Goal: Task Accomplishment & Management: Manage account settings

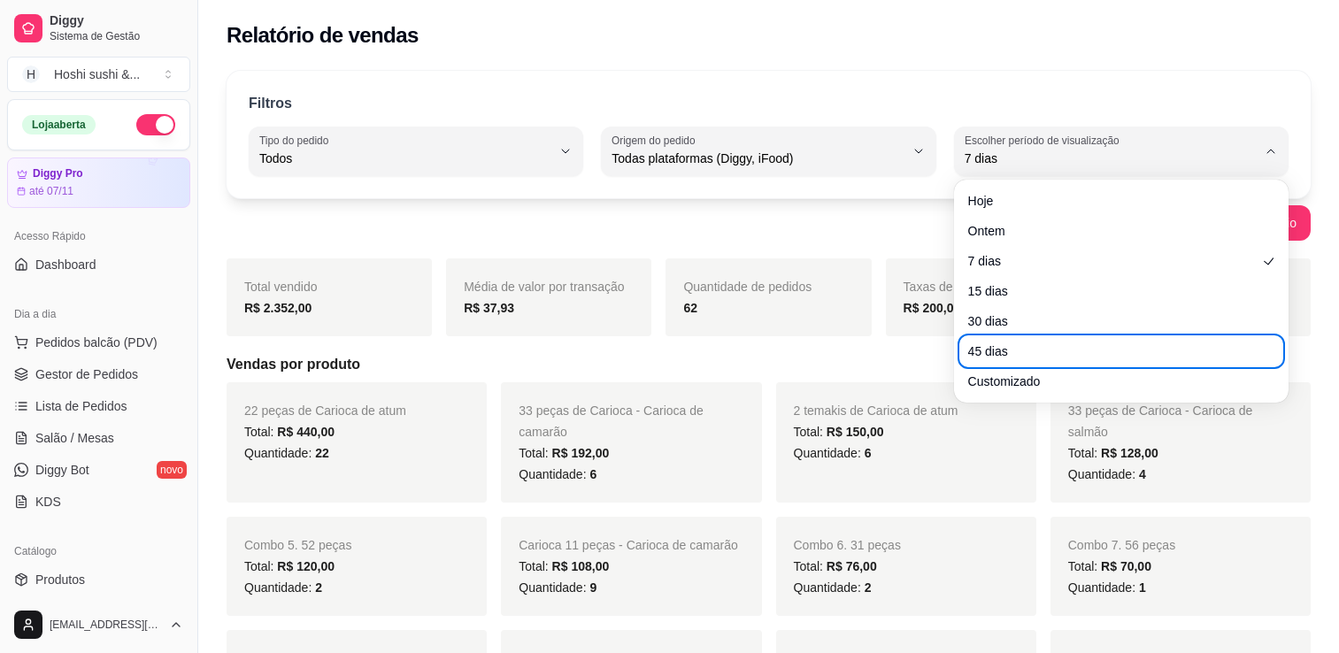
select select "ALL"
select select "7"
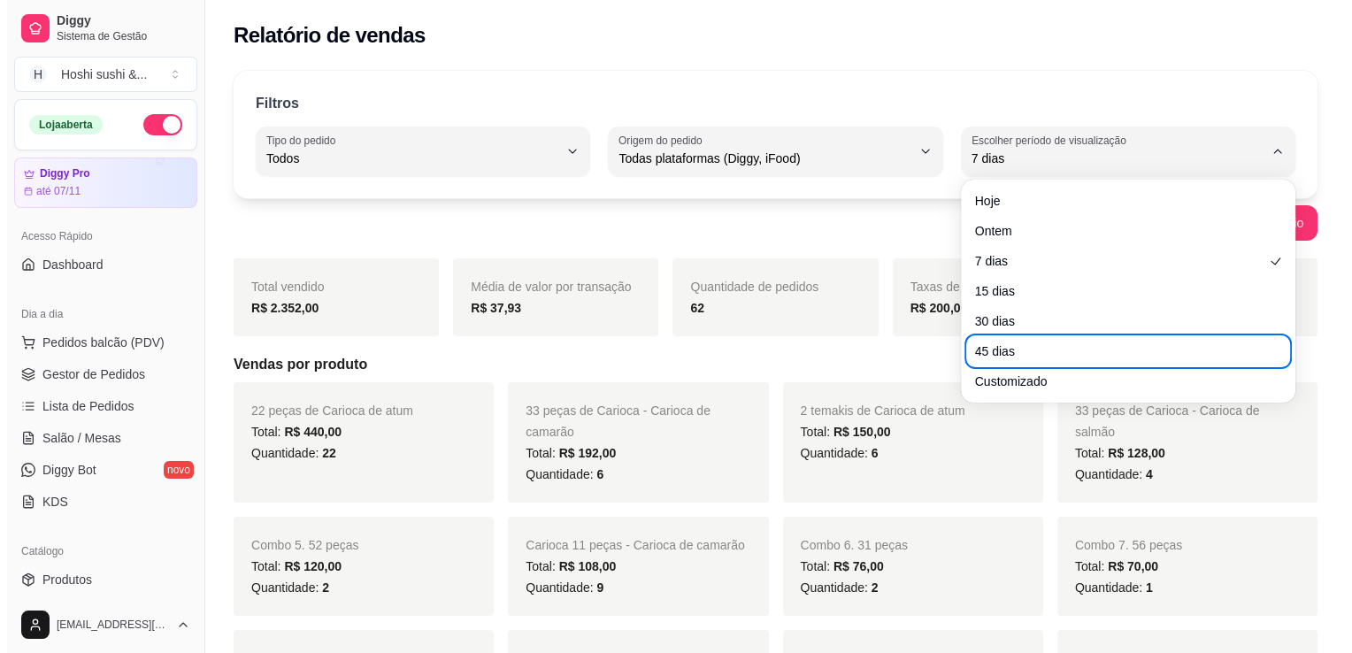
scroll to position [266, 0]
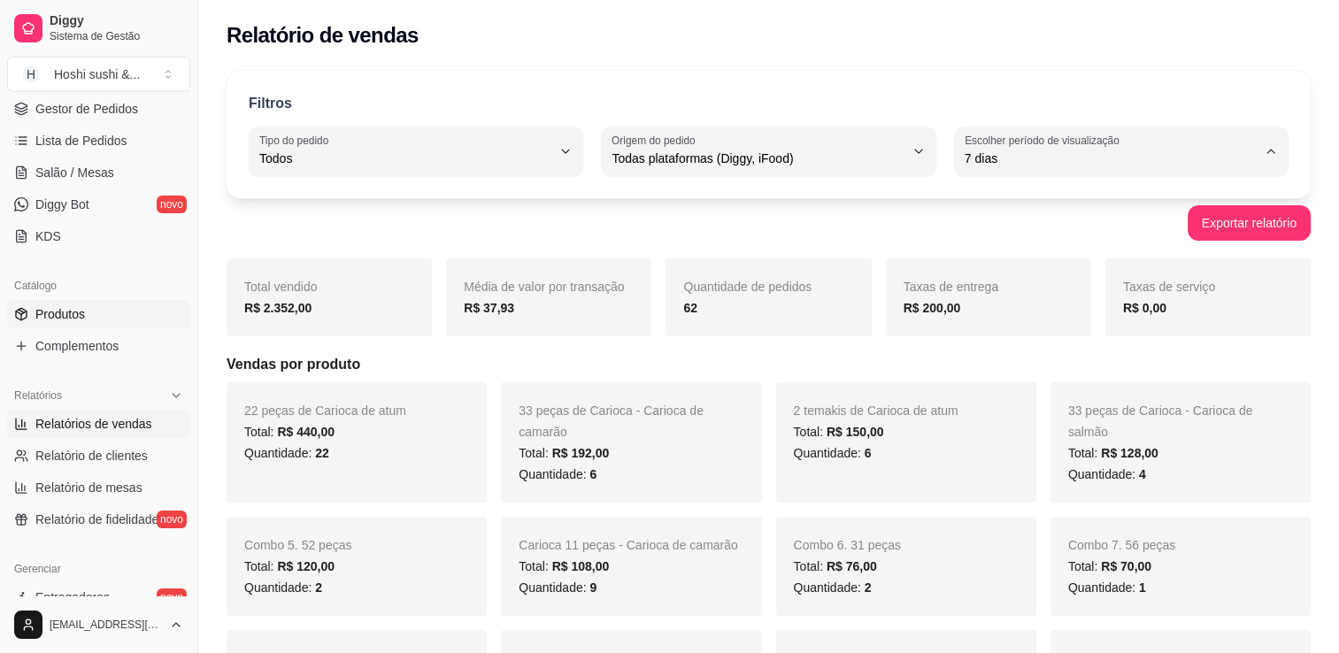
click at [80, 319] on span "Produtos" at bounding box center [60, 314] width 50 height 18
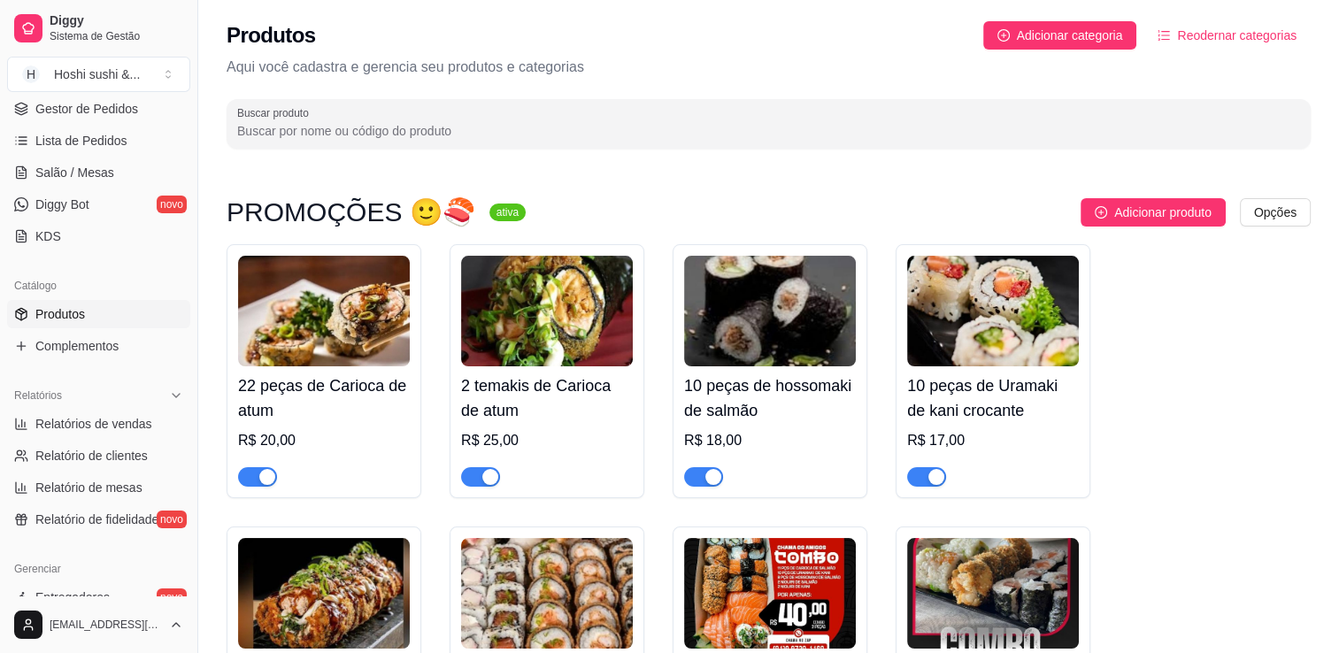
click at [386, 385] on h4 "22 peças de Carioca de atum" at bounding box center [324, 399] width 172 height 50
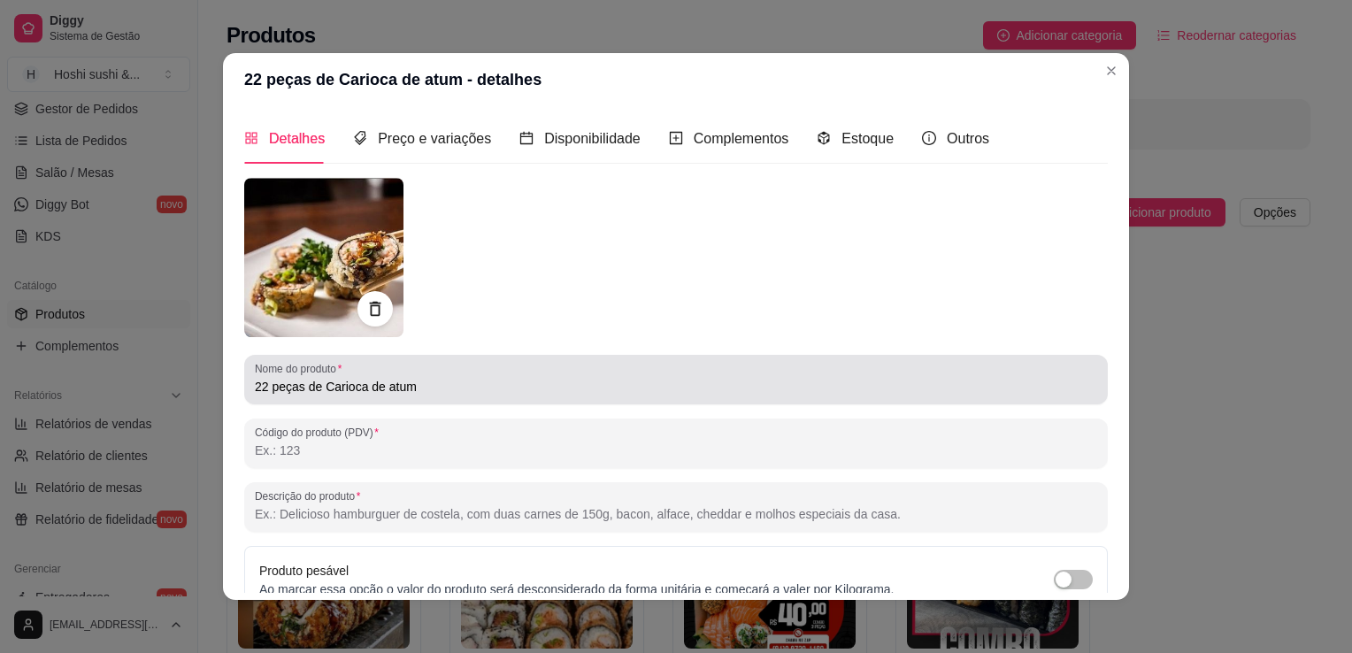
click at [397, 390] on input "22 peças de Carioca de atum" at bounding box center [676, 387] width 843 height 18
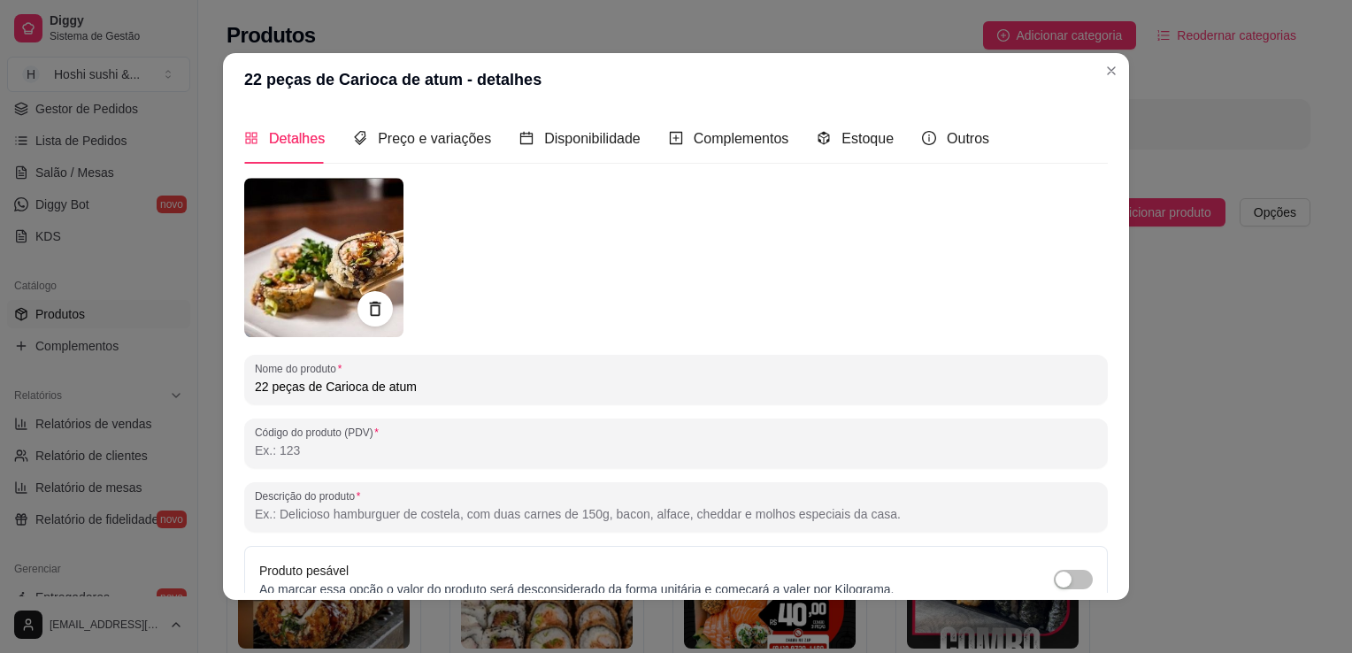
click at [397, 390] on input "22 peças de Carioca de atum" at bounding box center [676, 387] width 843 height 18
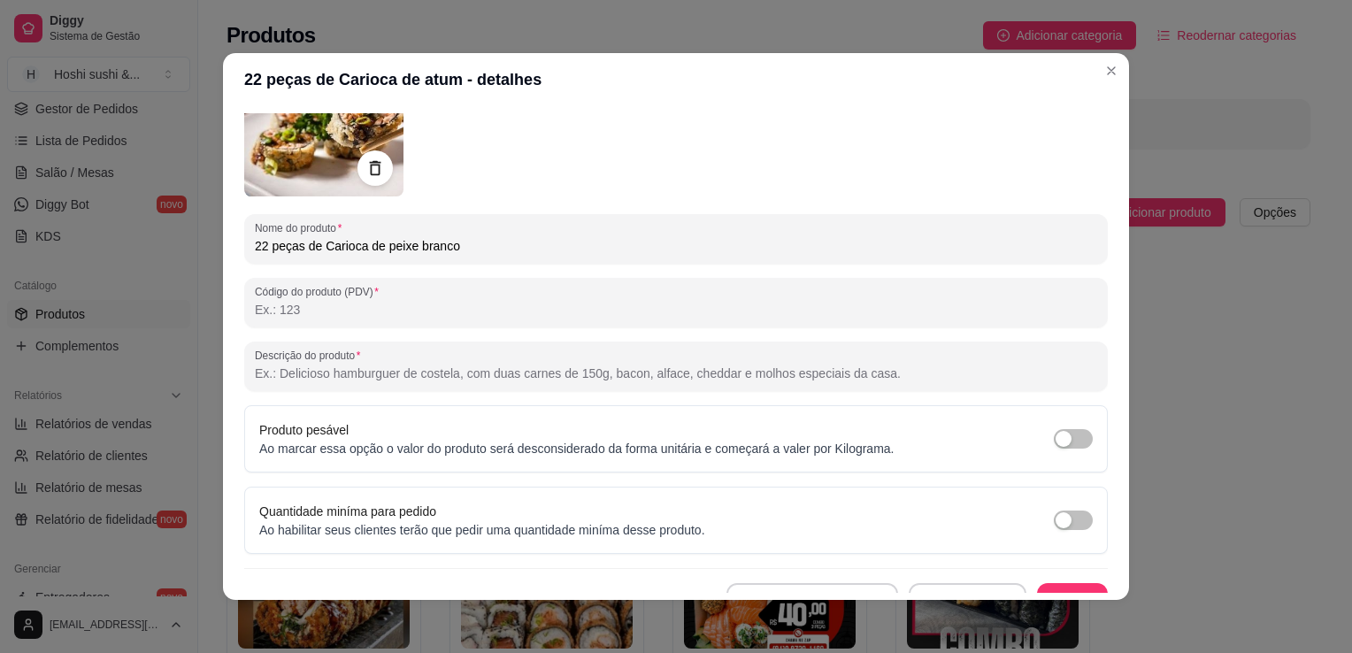
scroll to position [165, 0]
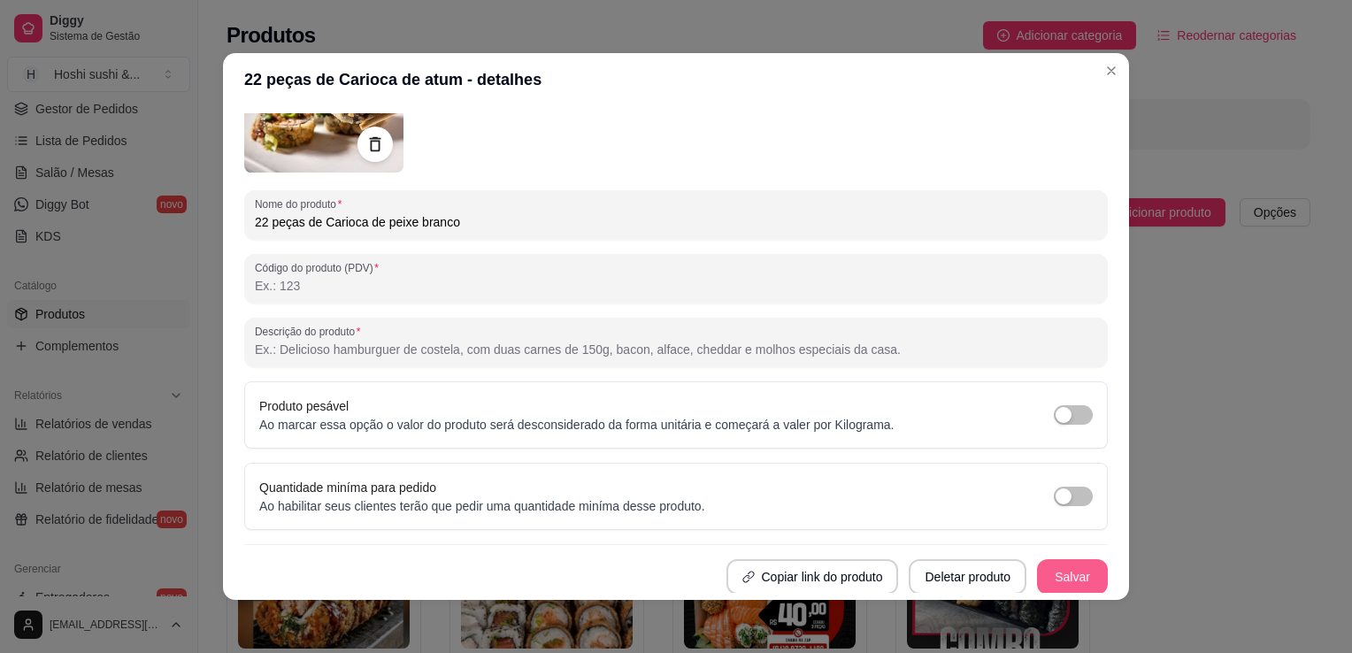
type input "22 peças de Carioca de peixe branco"
click at [1060, 569] on button "Salvar" at bounding box center [1072, 576] width 71 height 35
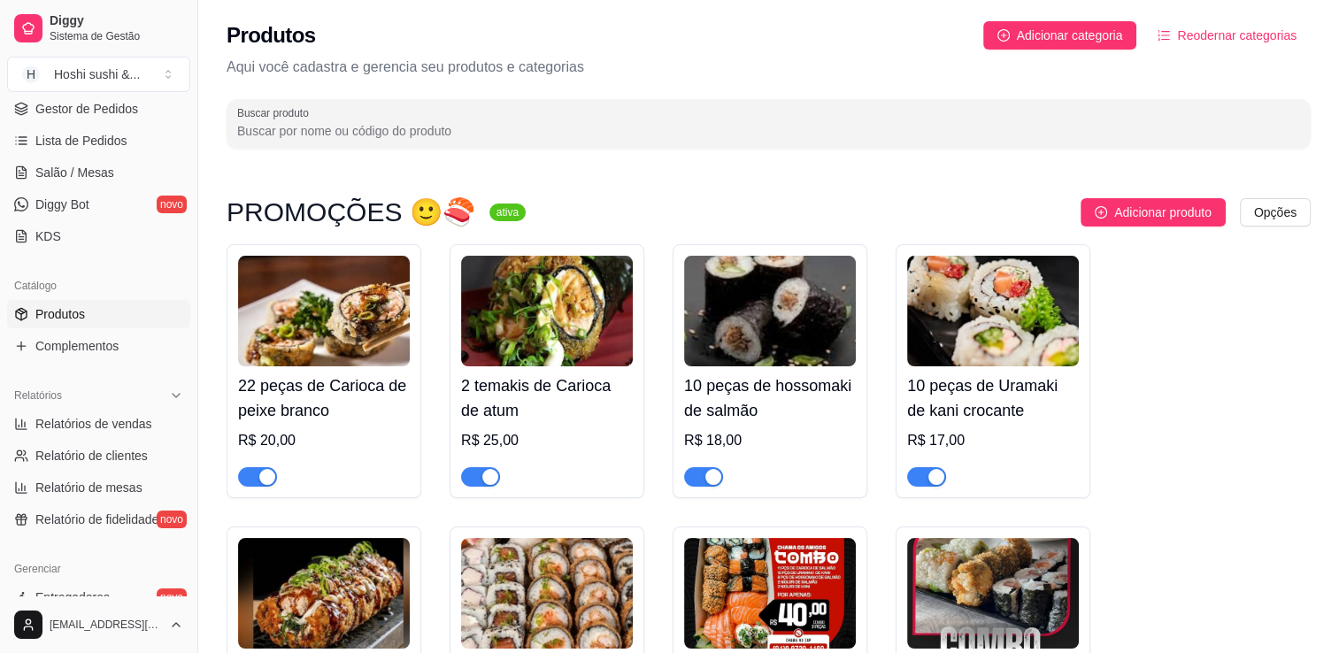
click at [536, 296] on img at bounding box center [547, 311] width 172 height 111
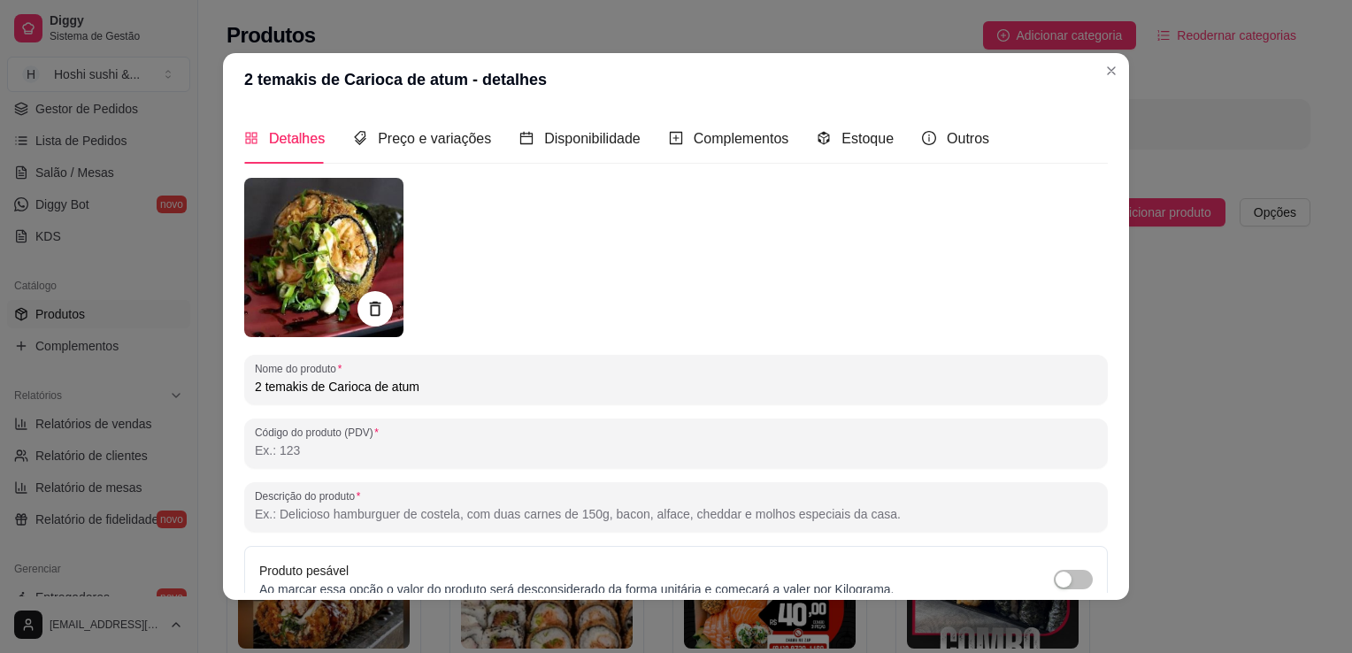
click at [393, 379] on input "2 temakis de Carioca de atum" at bounding box center [676, 387] width 843 height 18
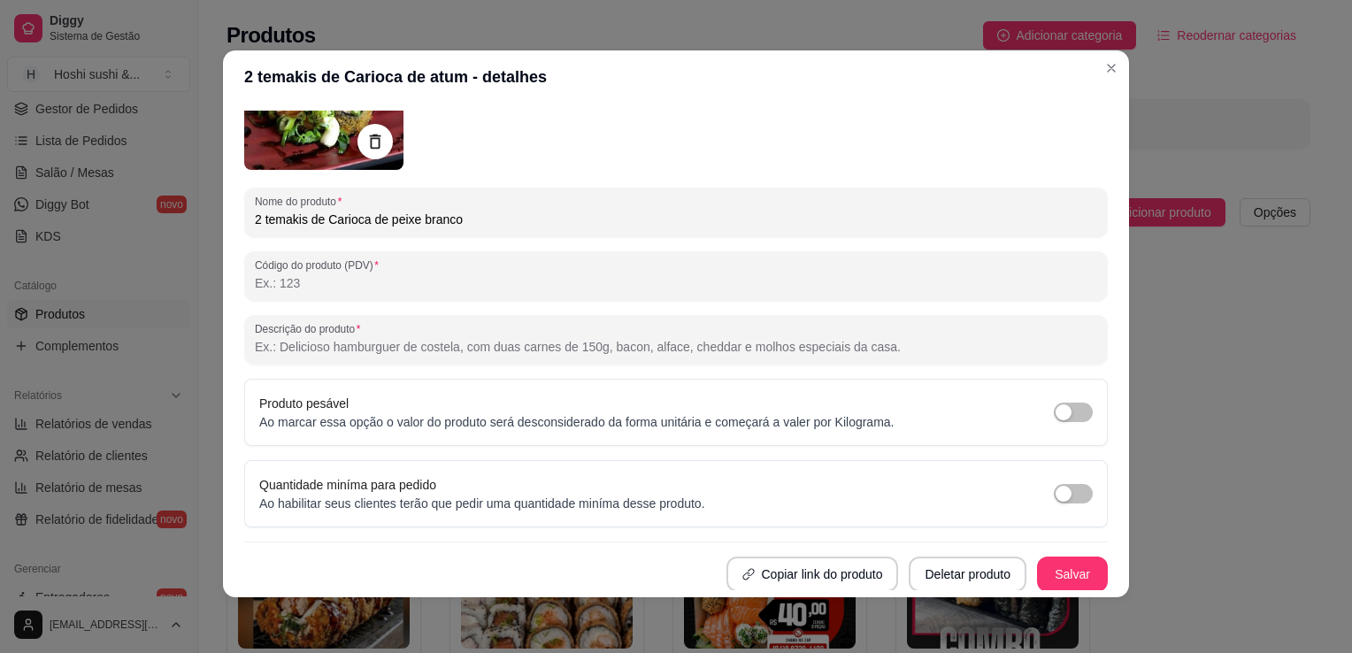
scroll to position [4, 0]
type input "2 temakis de Carioca de peixe branco"
click at [1044, 579] on button "Salvar" at bounding box center [1072, 573] width 71 height 35
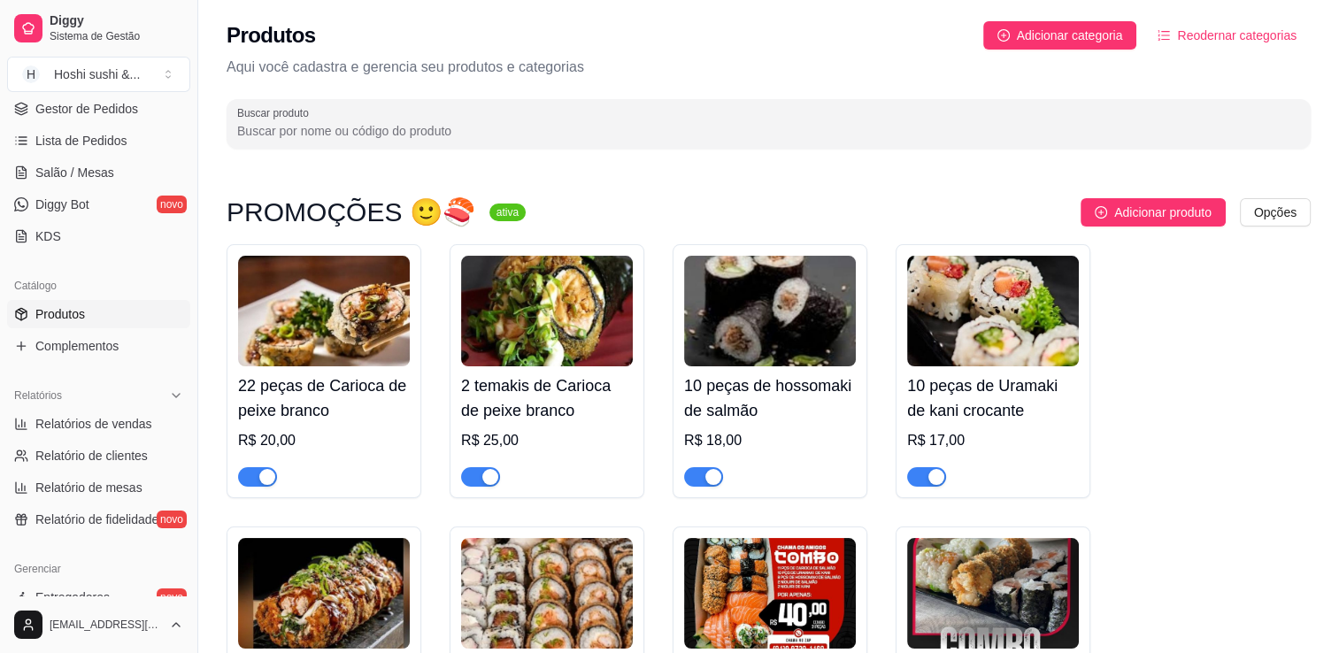
click at [810, 332] on img at bounding box center [770, 311] width 172 height 111
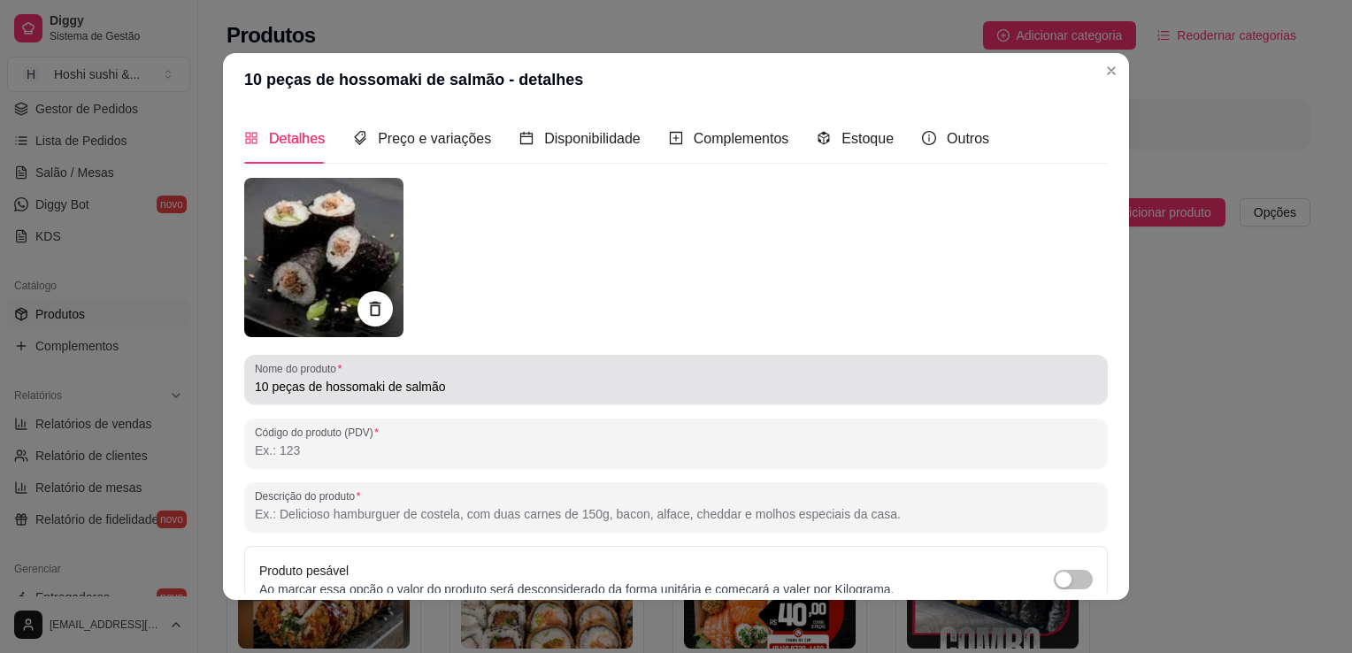
click at [416, 384] on input "10 peças de hossomaki de salmão" at bounding box center [676, 387] width 843 height 18
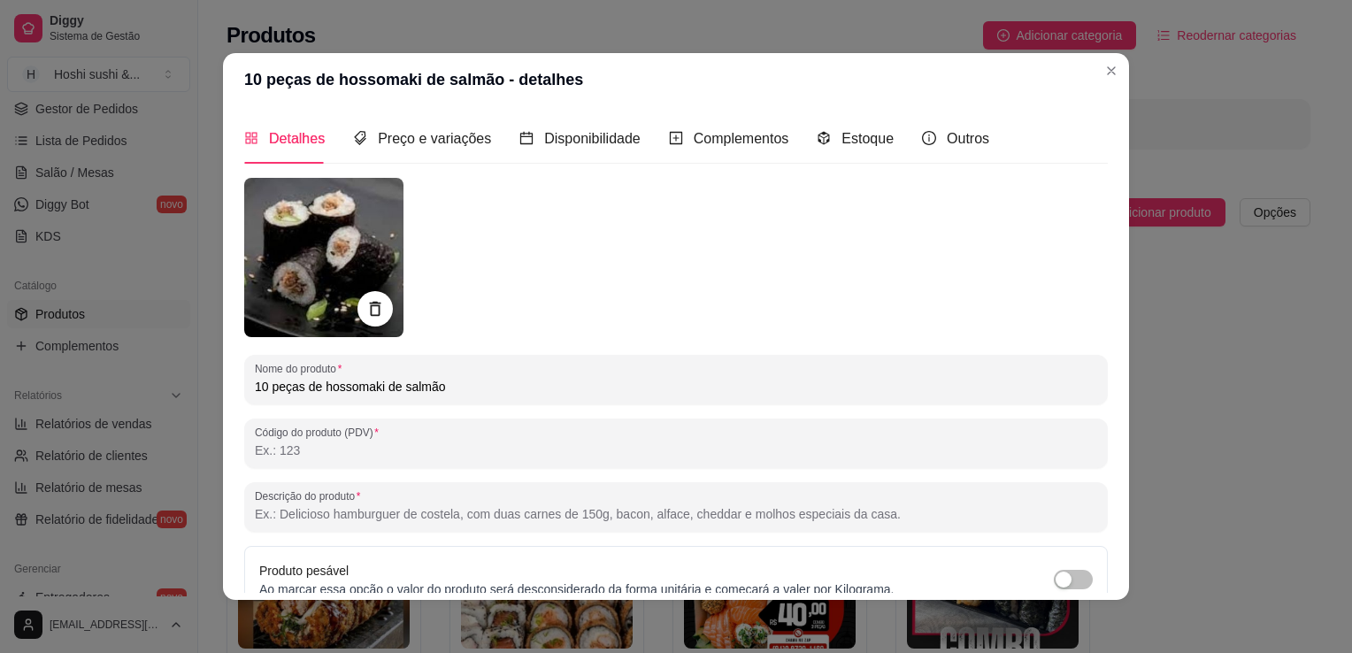
click at [416, 384] on input "10 peças de hossomaki de salmão" at bounding box center [676, 387] width 843 height 18
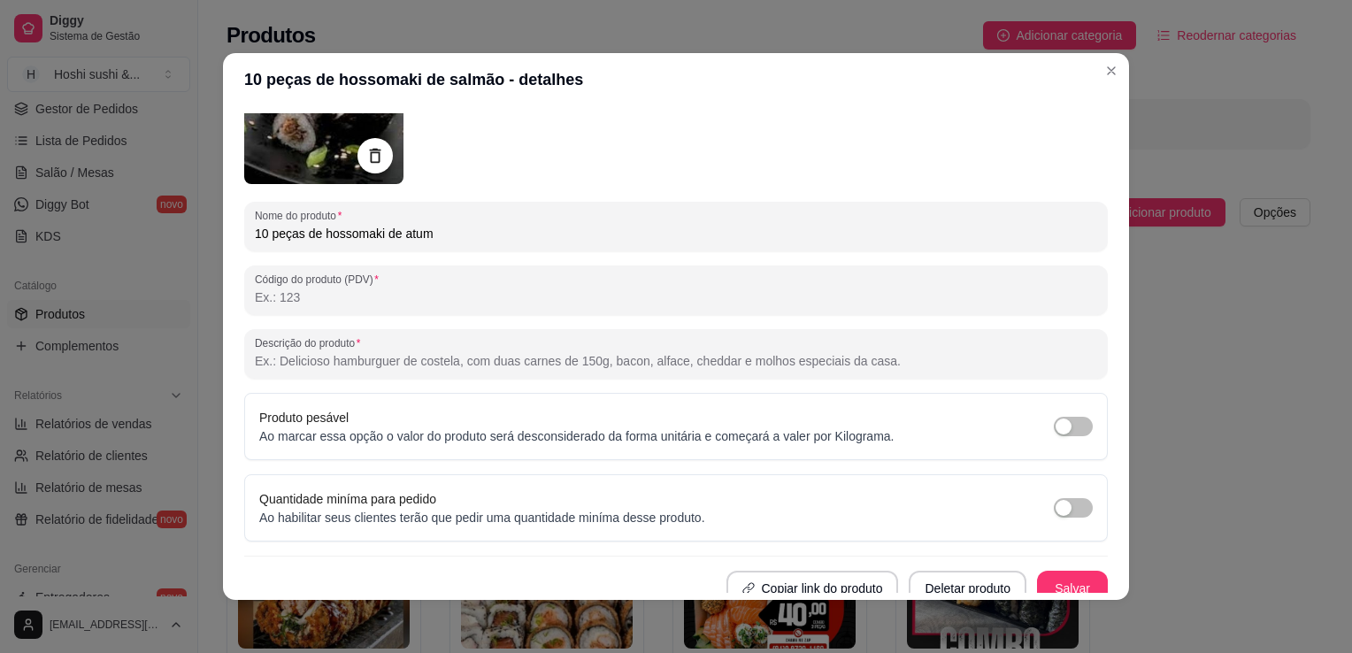
scroll to position [165, 0]
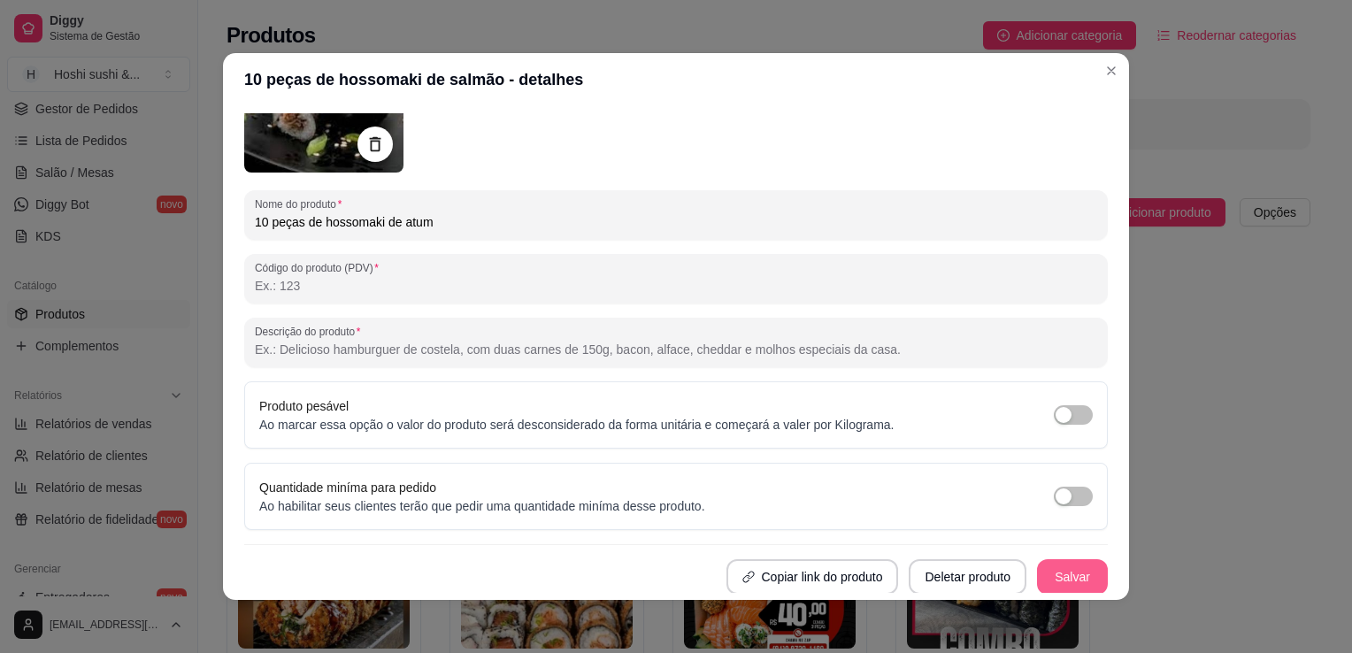
type input "10 peças de hossomaki de atum"
click at [1054, 569] on button "Salvar" at bounding box center [1072, 577] width 69 height 35
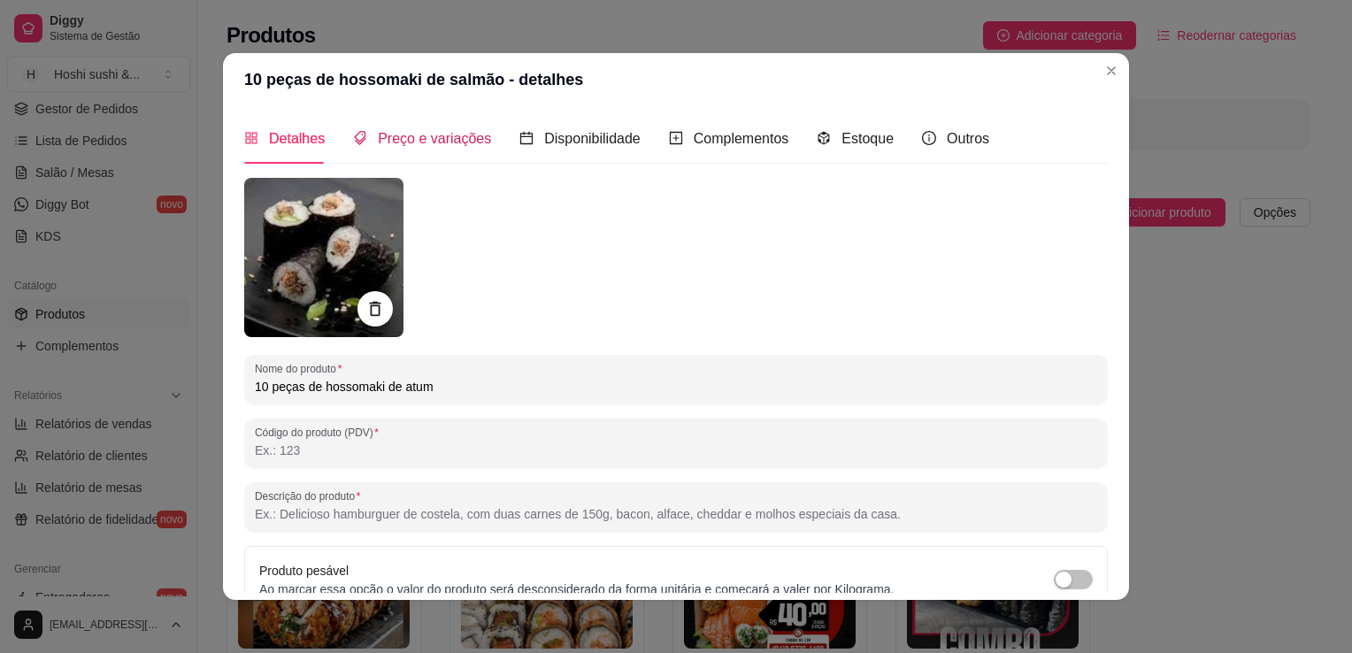
click at [416, 135] on span "Preço e variações" at bounding box center [434, 138] width 113 height 15
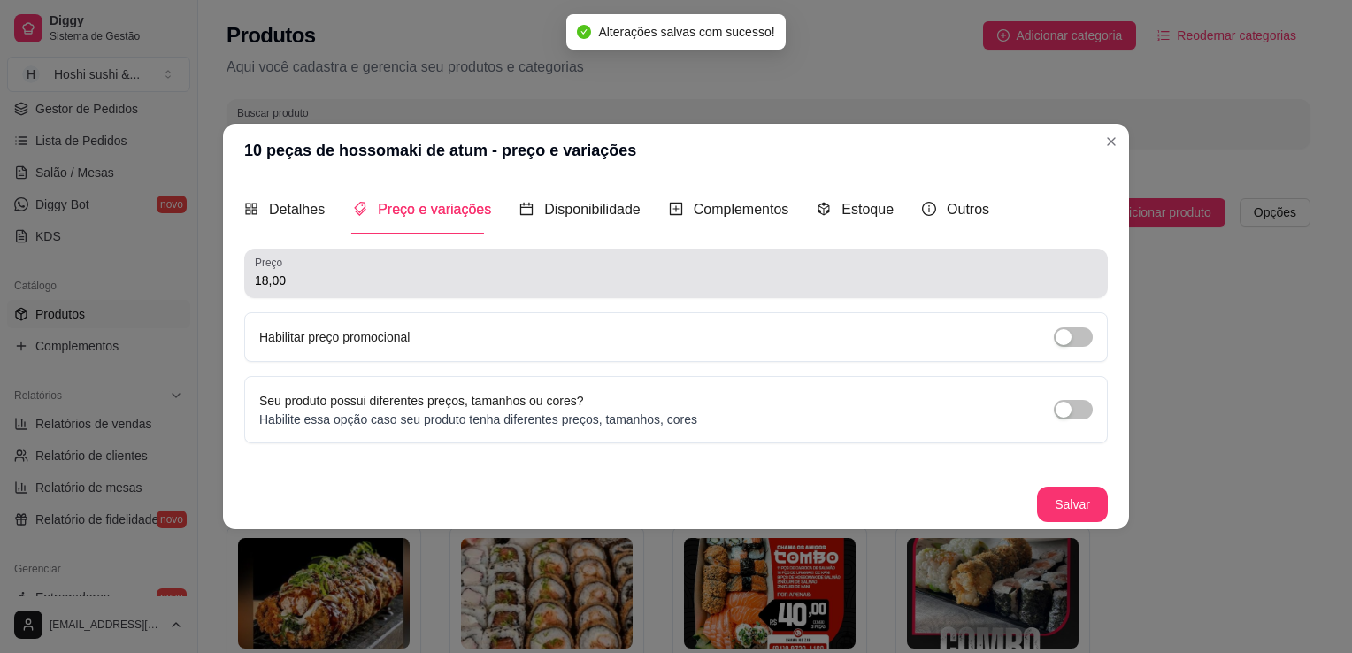
click at [269, 278] on input "18,00" at bounding box center [676, 281] width 843 height 18
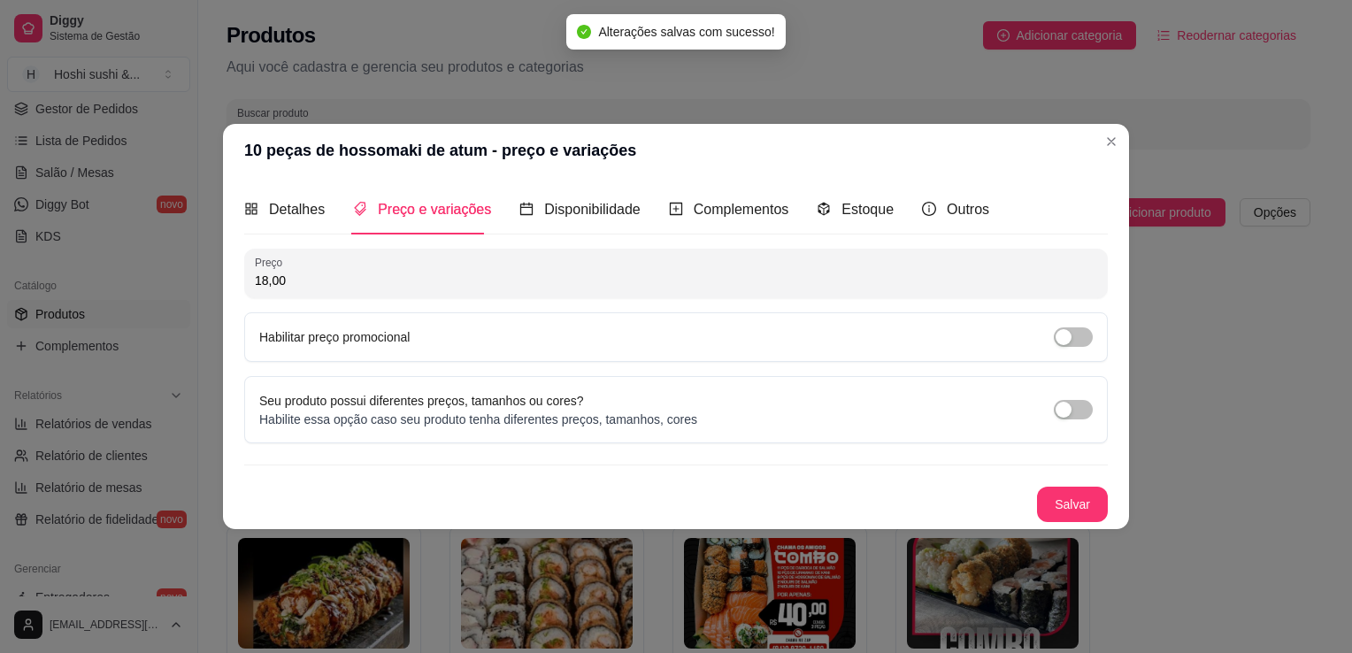
click at [269, 278] on input "18,00" at bounding box center [676, 281] width 843 height 18
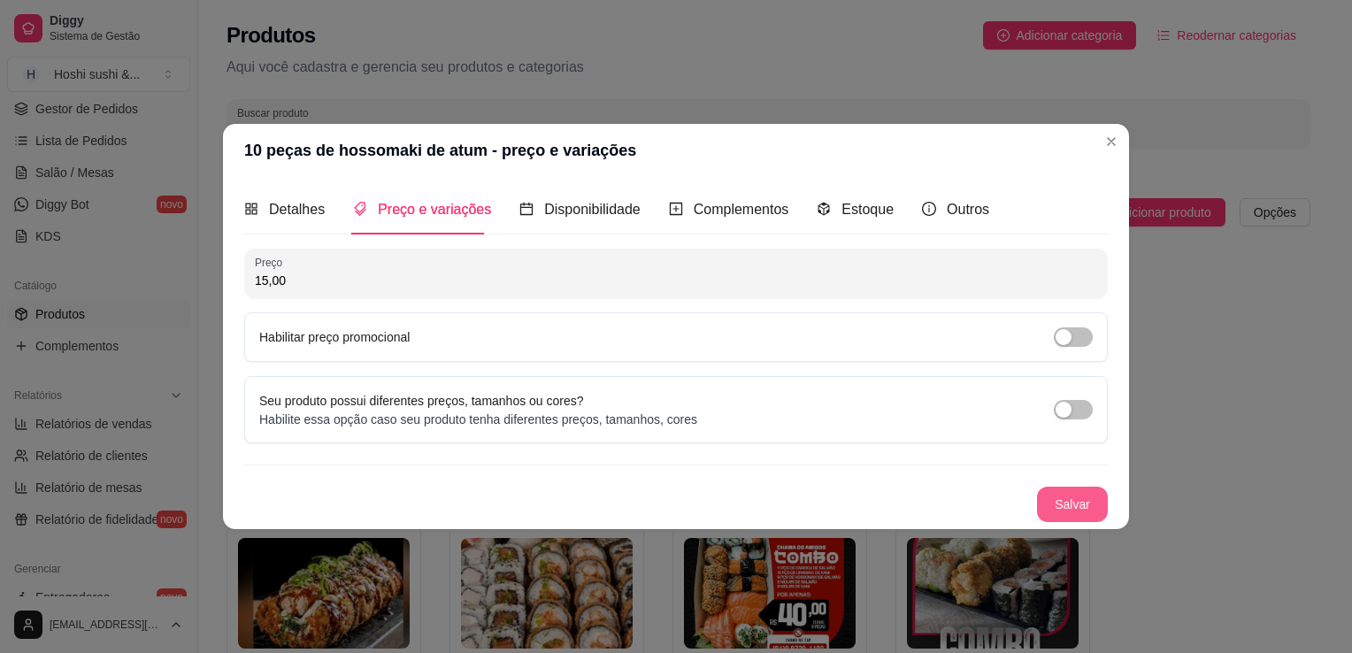
type input "15,00"
click at [1045, 500] on button "Salvar" at bounding box center [1072, 504] width 71 height 35
click at [1079, 508] on button "Salvar" at bounding box center [1072, 504] width 71 height 35
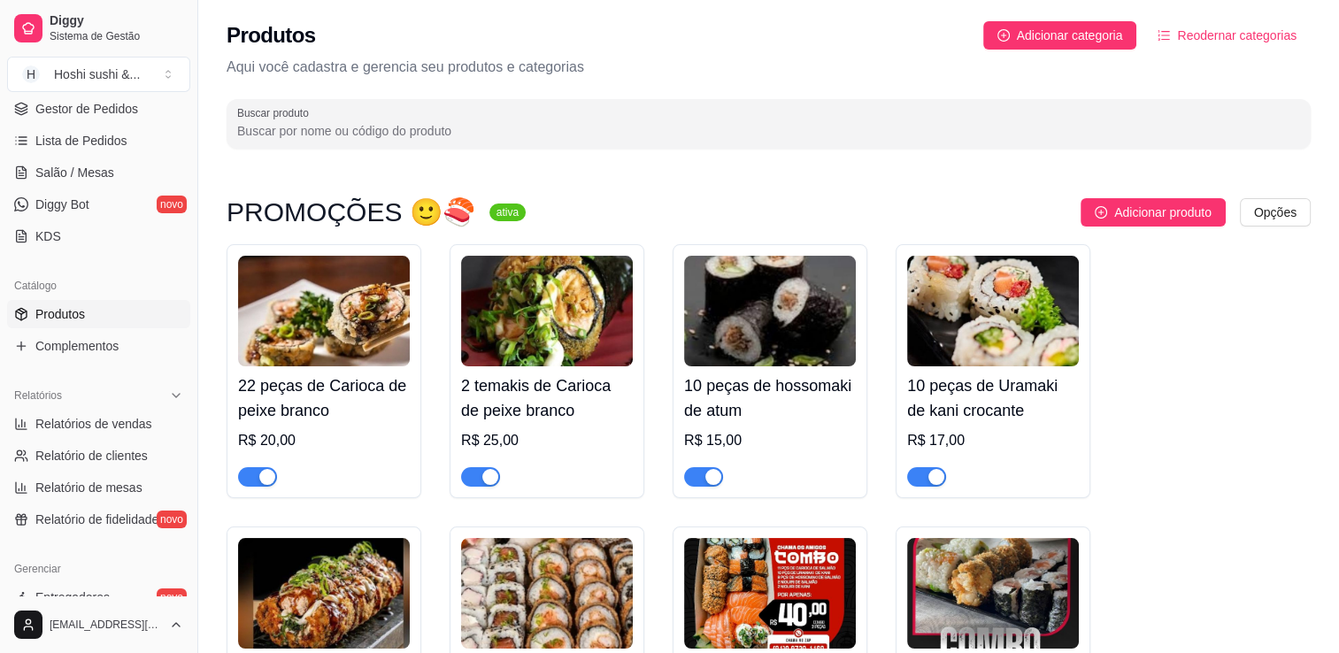
click at [995, 290] on img at bounding box center [993, 311] width 172 height 111
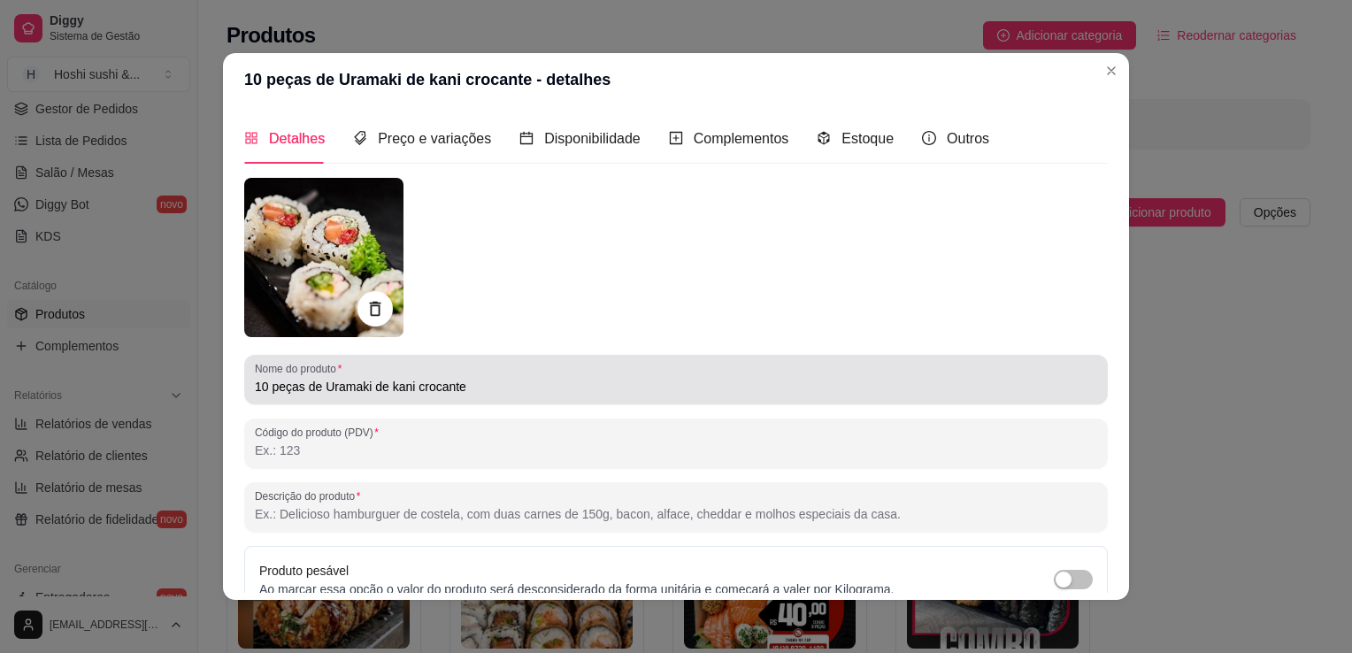
click at [443, 388] on input "10 peças de Uramaki de kani crocante" at bounding box center [676, 387] width 843 height 18
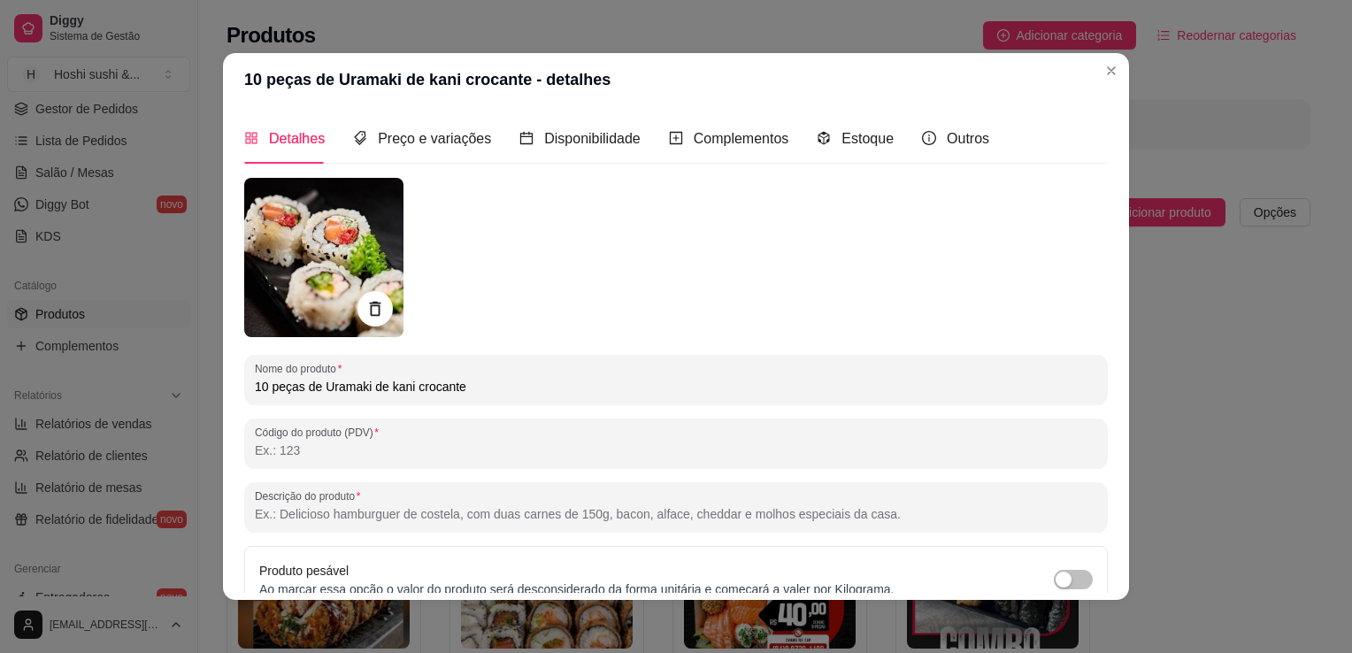
click at [443, 388] on input "10 peças de Uramaki de kani crocante" at bounding box center [676, 387] width 843 height 18
click at [392, 381] on input "10 peças de Uramaki de kani" at bounding box center [676, 387] width 843 height 18
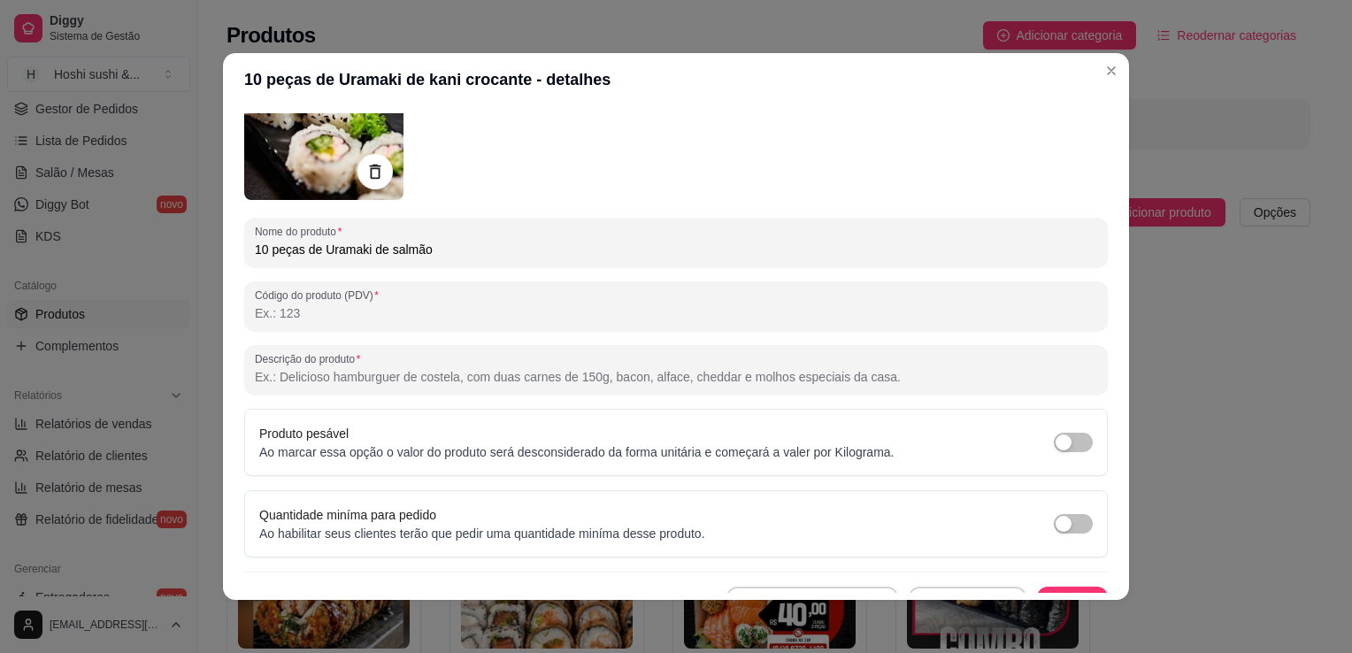
scroll to position [165, 0]
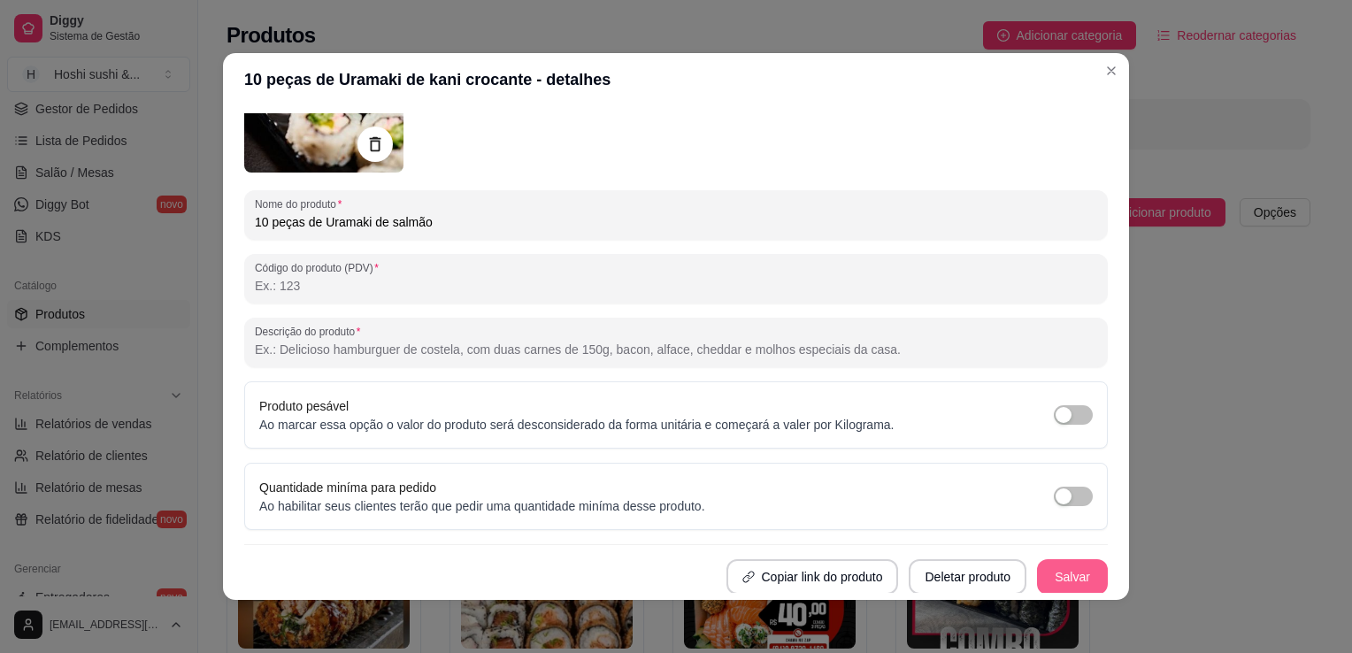
type input "10 peças de Uramaki de salmão"
click at [1057, 569] on button "Salvar" at bounding box center [1072, 576] width 71 height 35
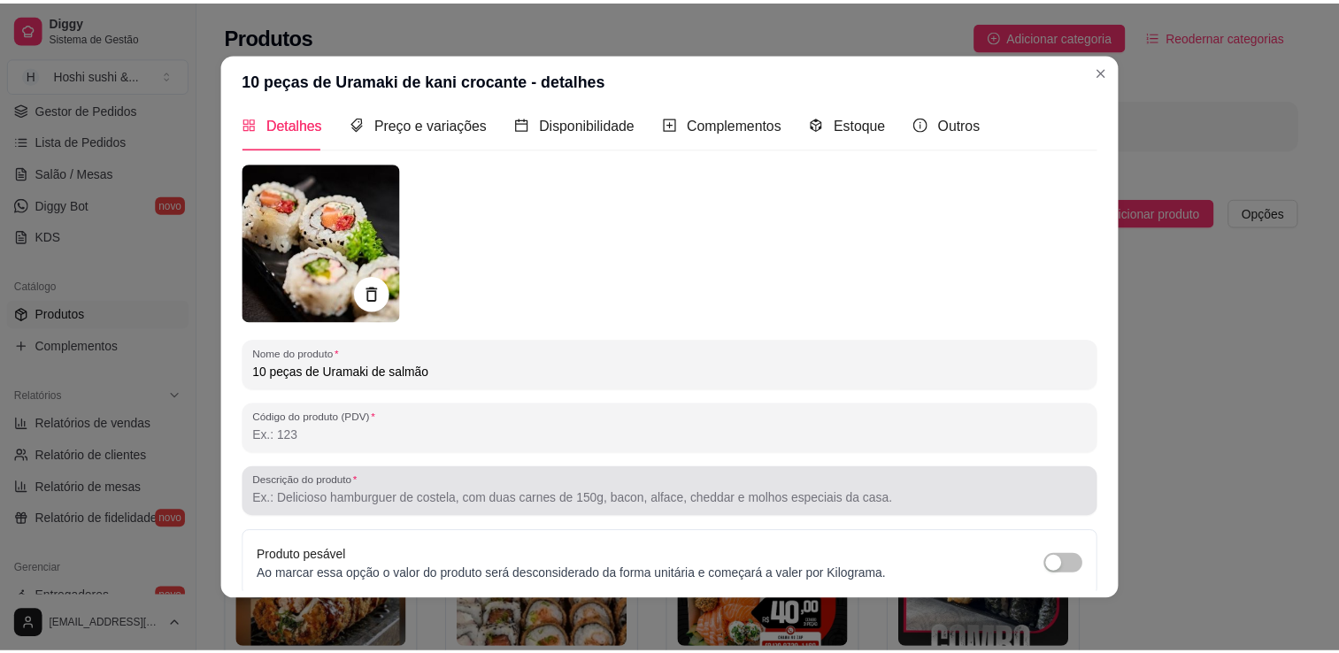
scroll to position [0, 0]
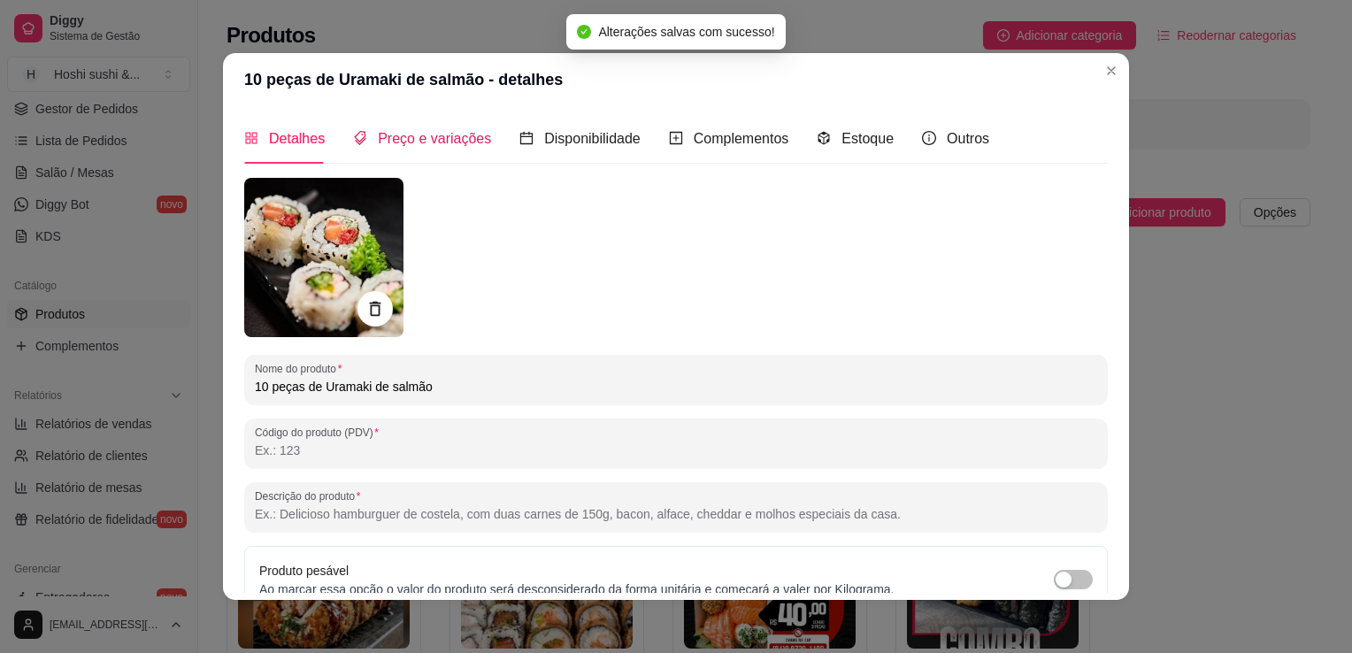
click at [405, 134] on span "Preço e variações" at bounding box center [434, 138] width 113 height 15
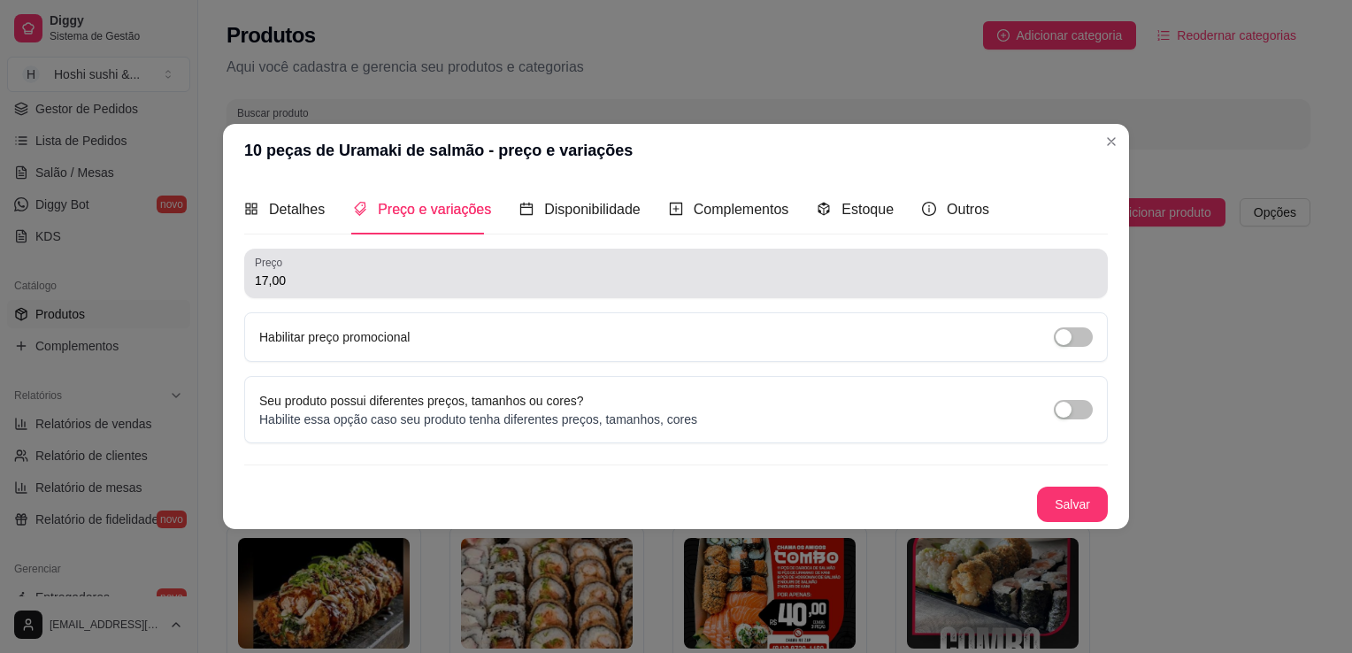
click at [274, 275] on input "17,00" at bounding box center [676, 281] width 843 height 18
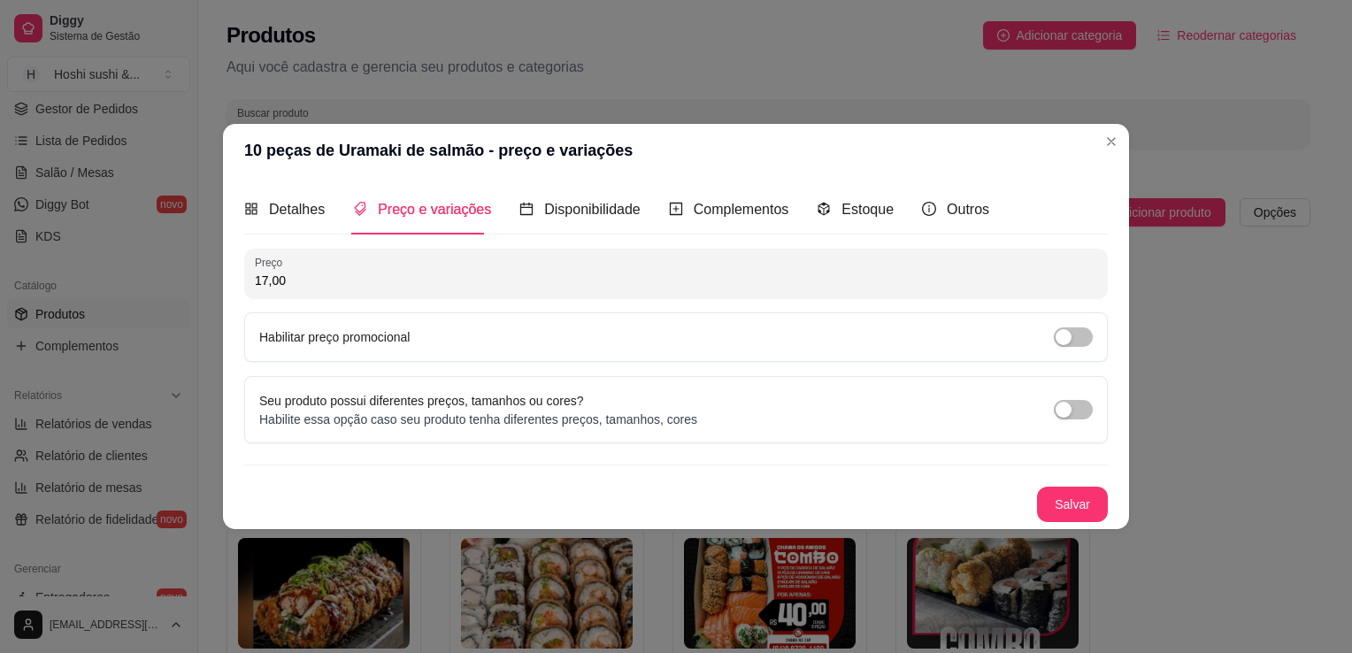
click at [274, 275] on input "17,00" at bounding box center [676, 281] width 843 height 18
type input "19,00"
click at [1044, 493] on button "Salvar" at bounding box center [1072, 505] width 69 height 35
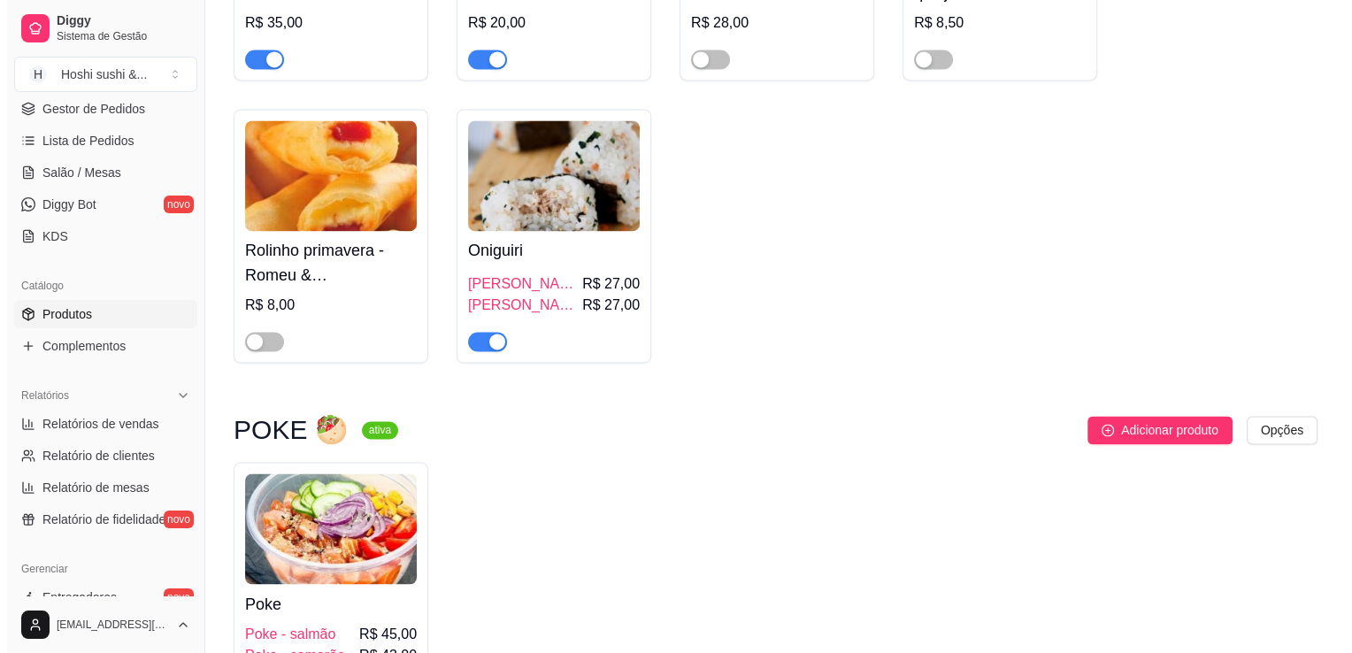
scroll to position [2832, 0]
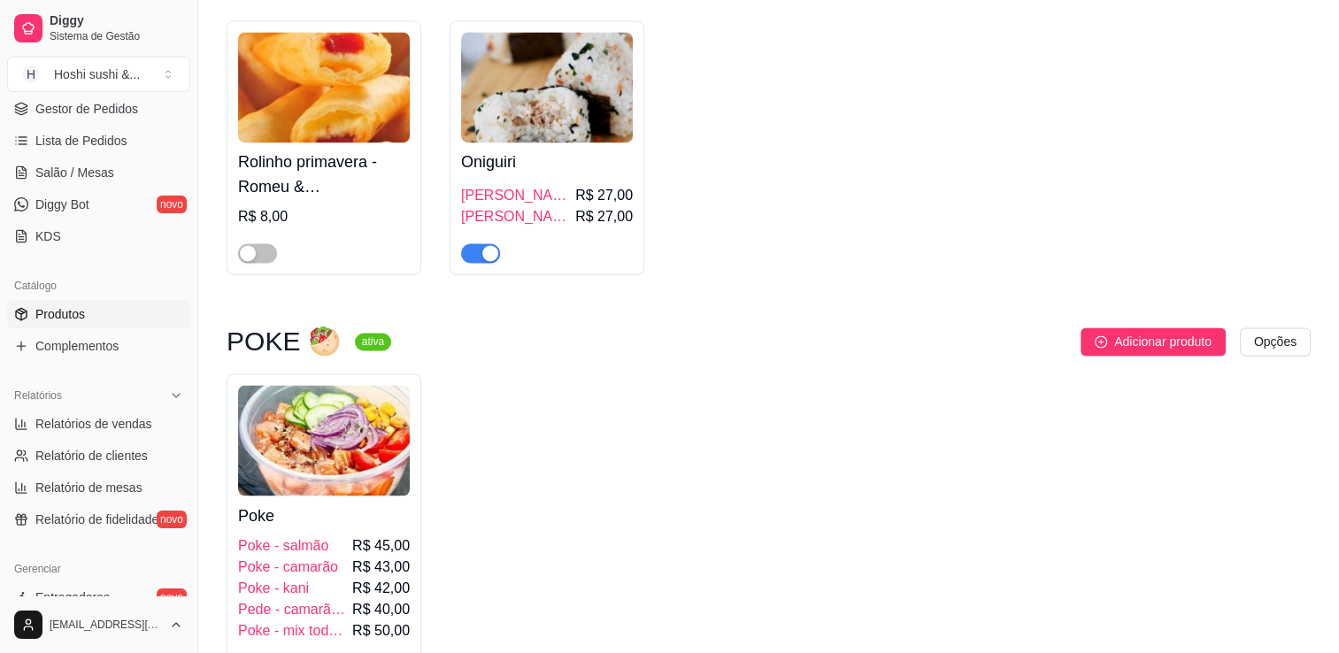
click at [567, 129] on img at bounding box center [547, 87] width 172 height 111
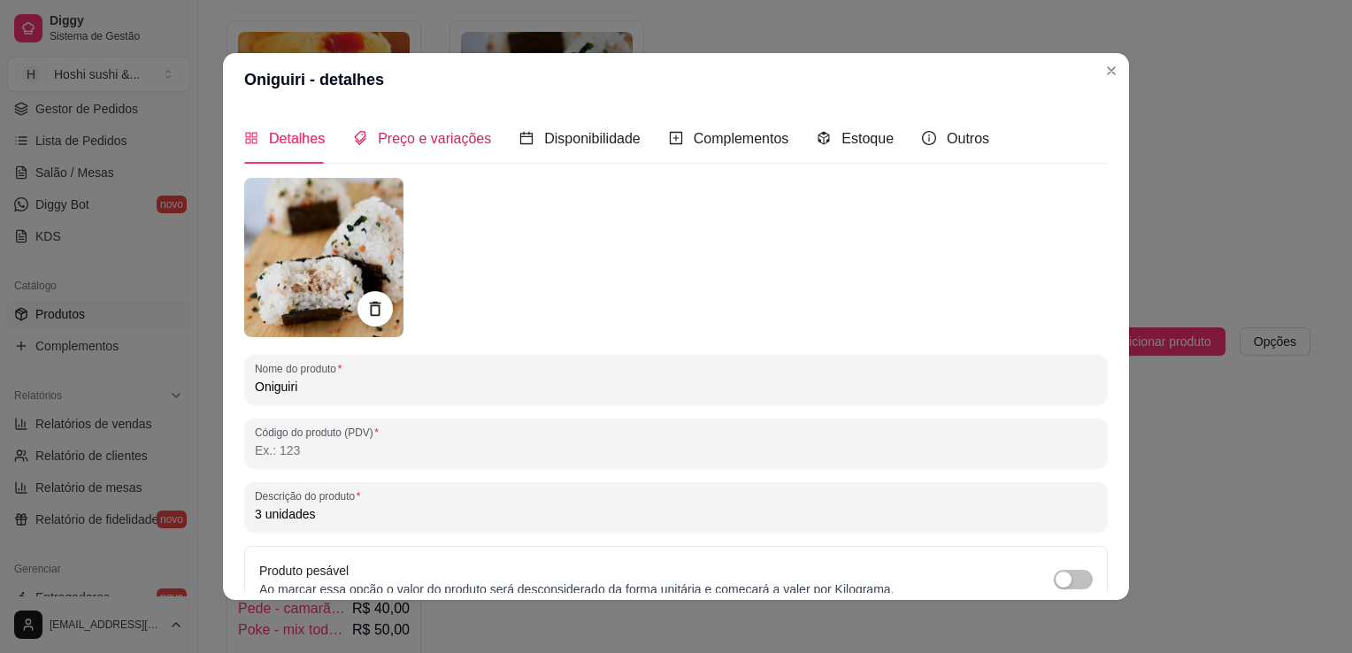
click at [435, 136] on span "Preço e variações" at bounding box center [434, 138] width 113 height 15
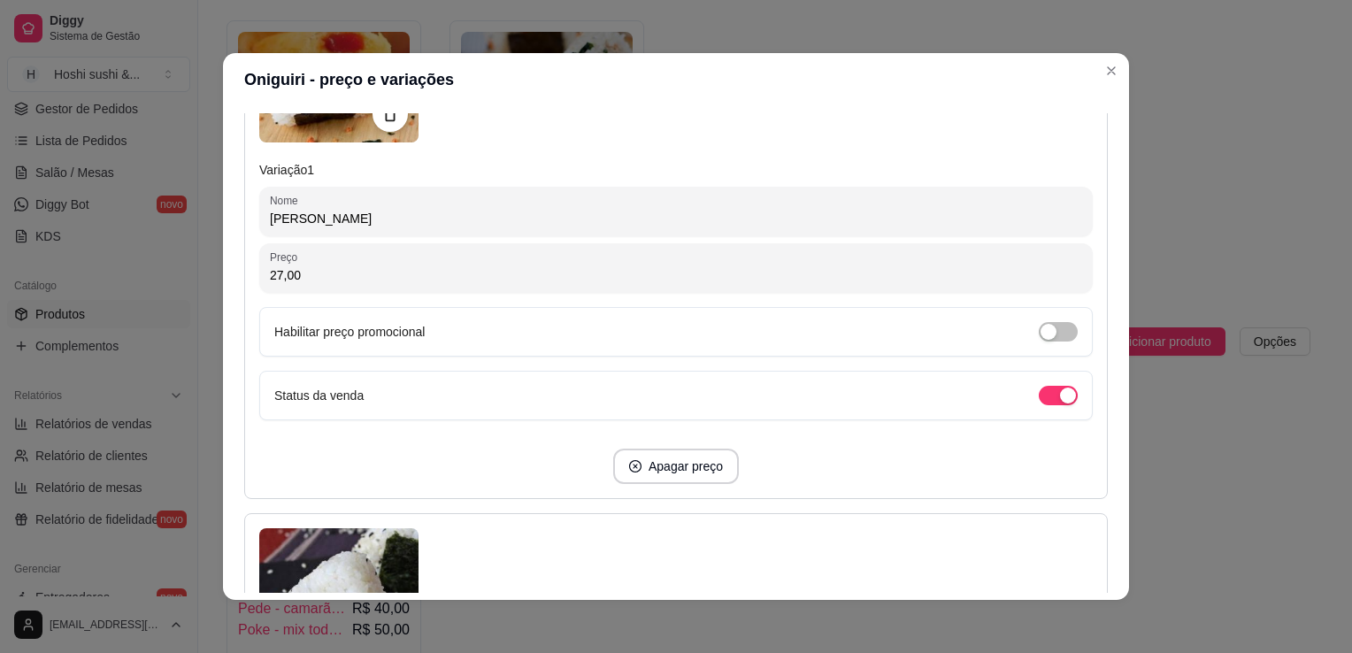
scroll to position [443, 0]
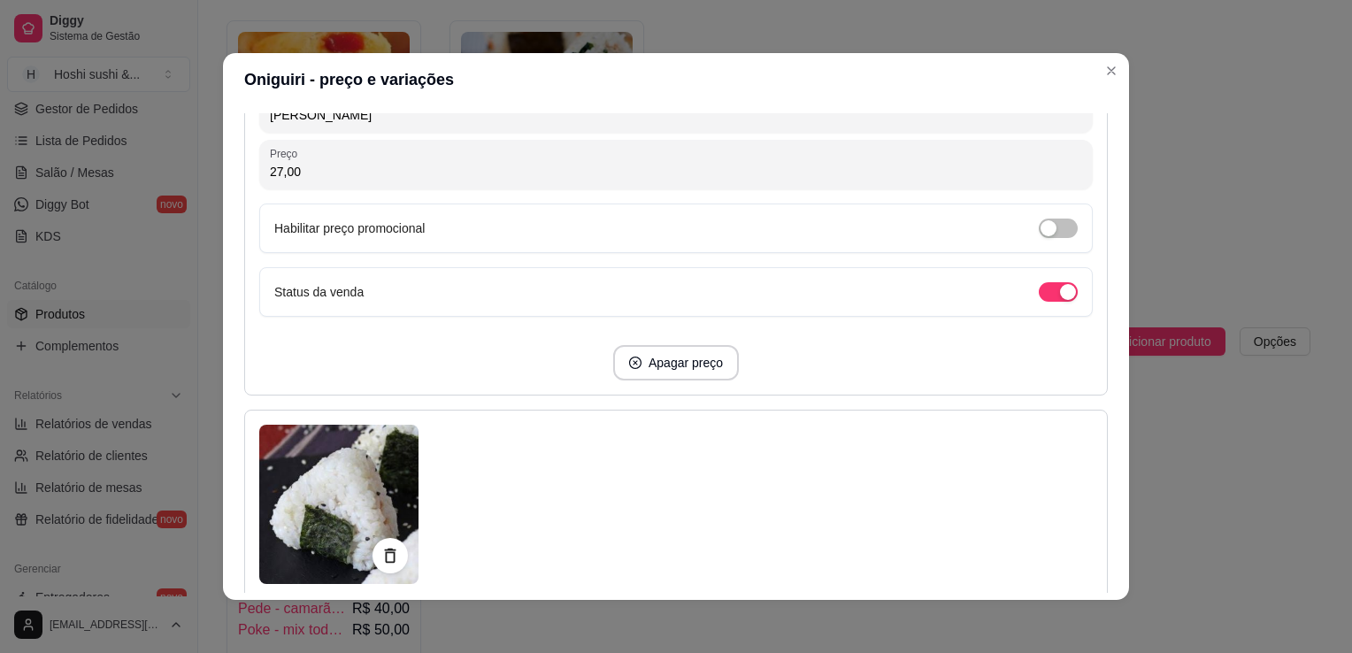
click at [307, 175] on input "27,00" at bounding box center [676, 172] width 812 height 18
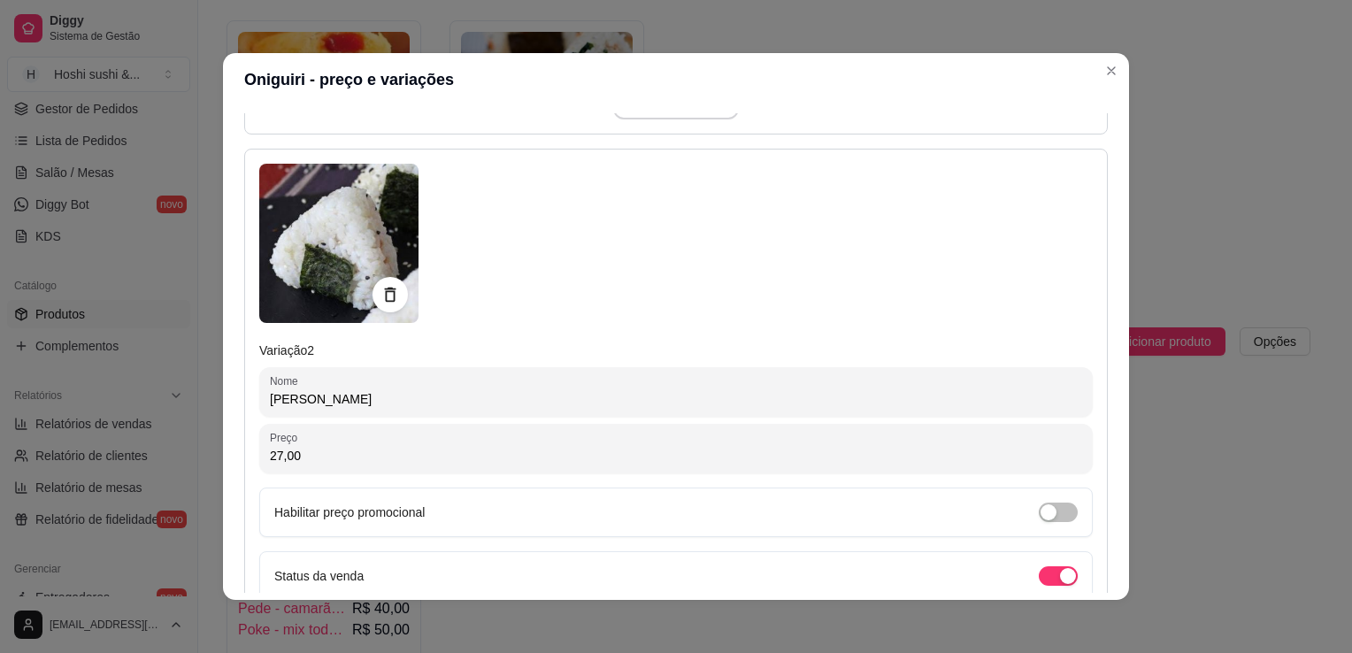
scroll to position [708, 0]
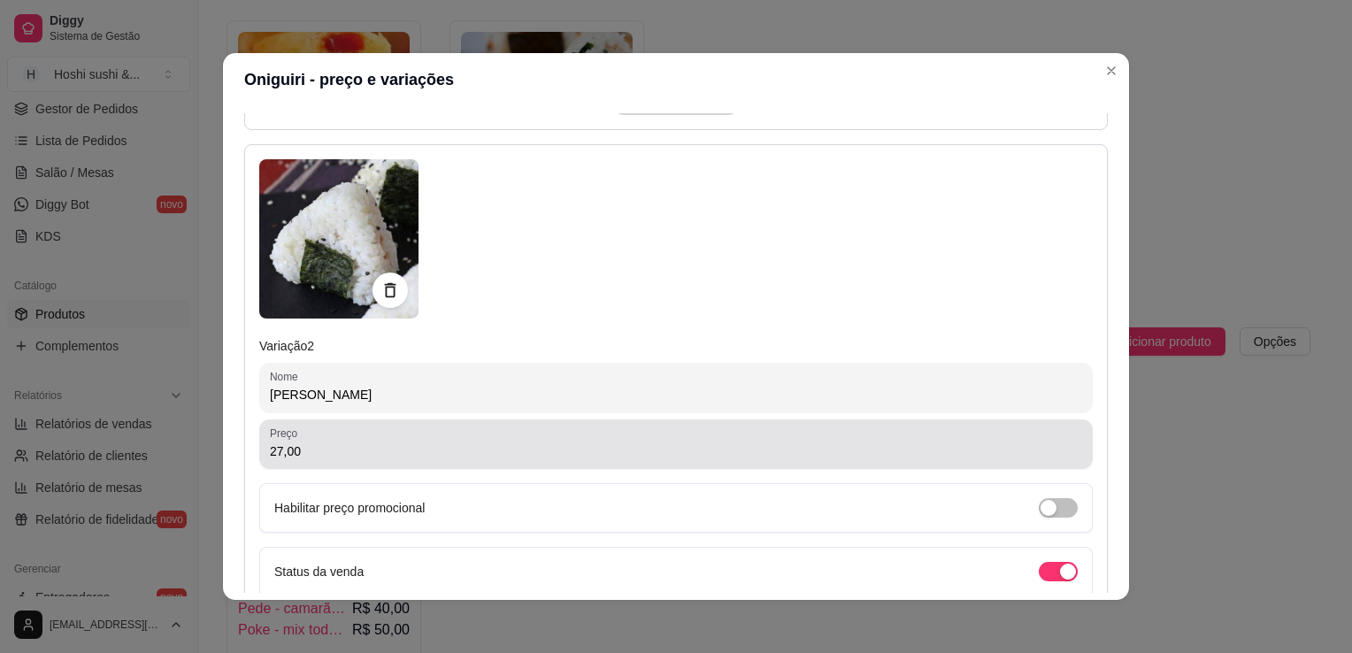
type input "30,00"
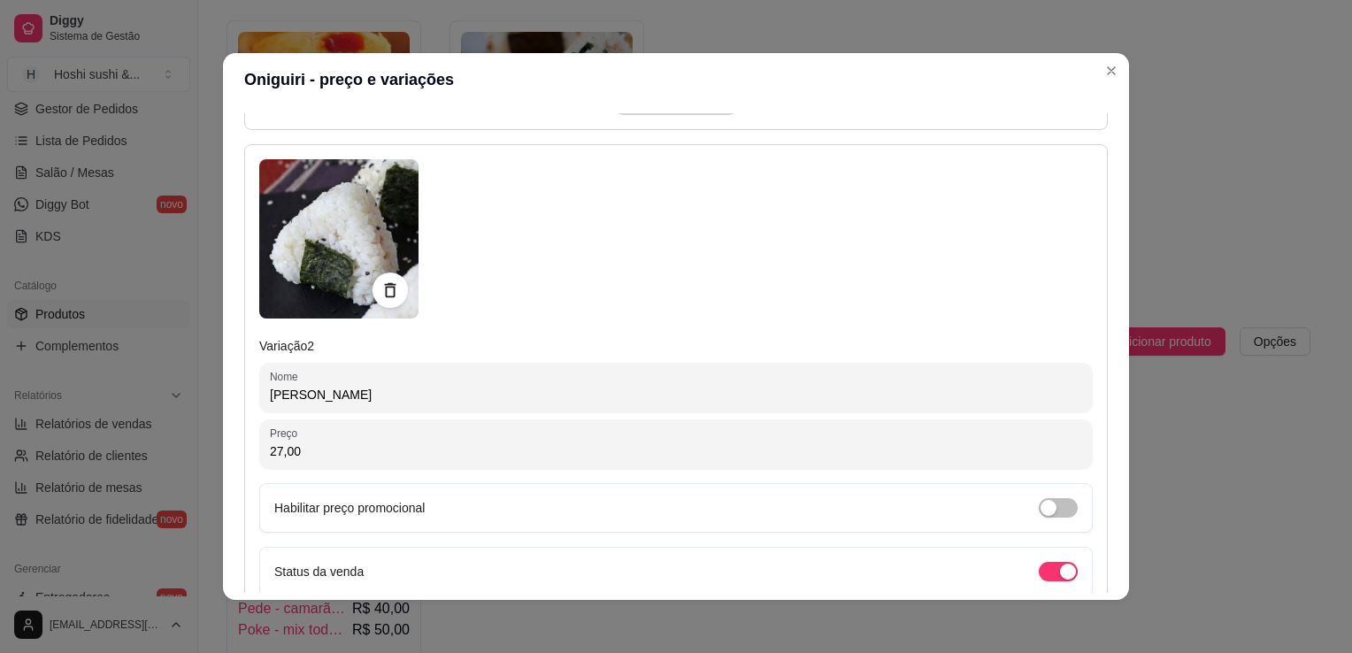
click at [293, 458] on input "27,00" at bounding box center [676, 452] width 812 height 18
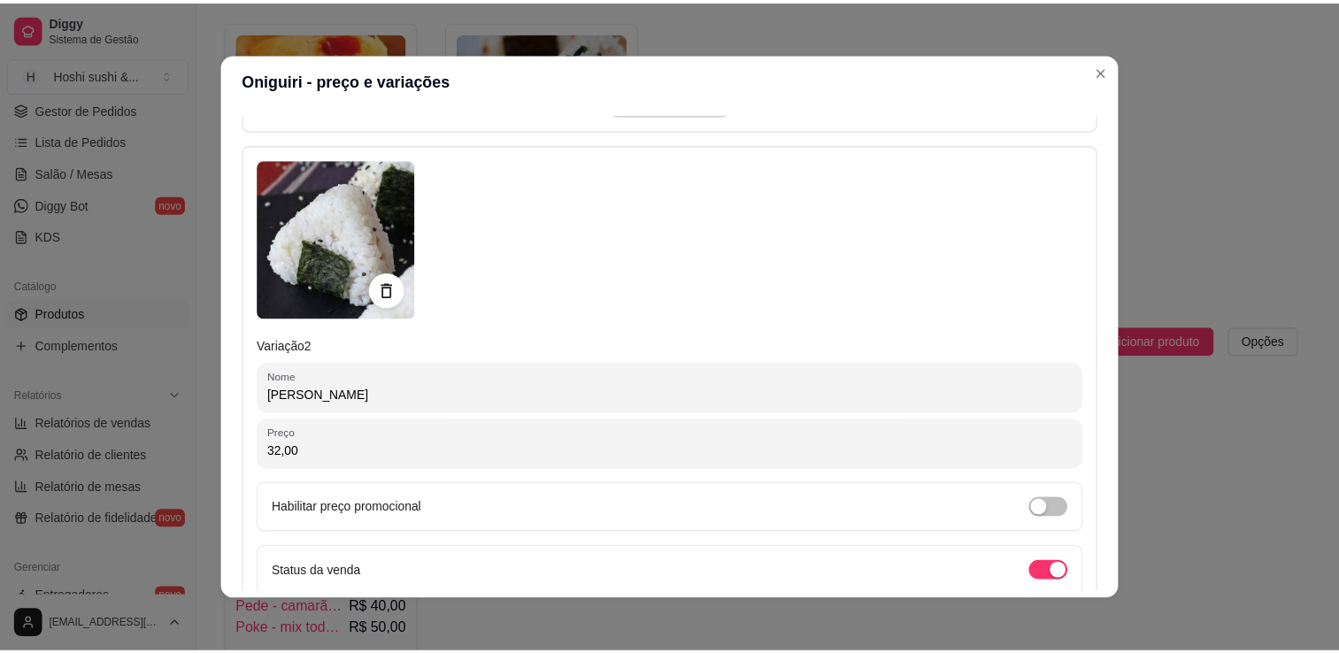
scroll to position [915, 0]
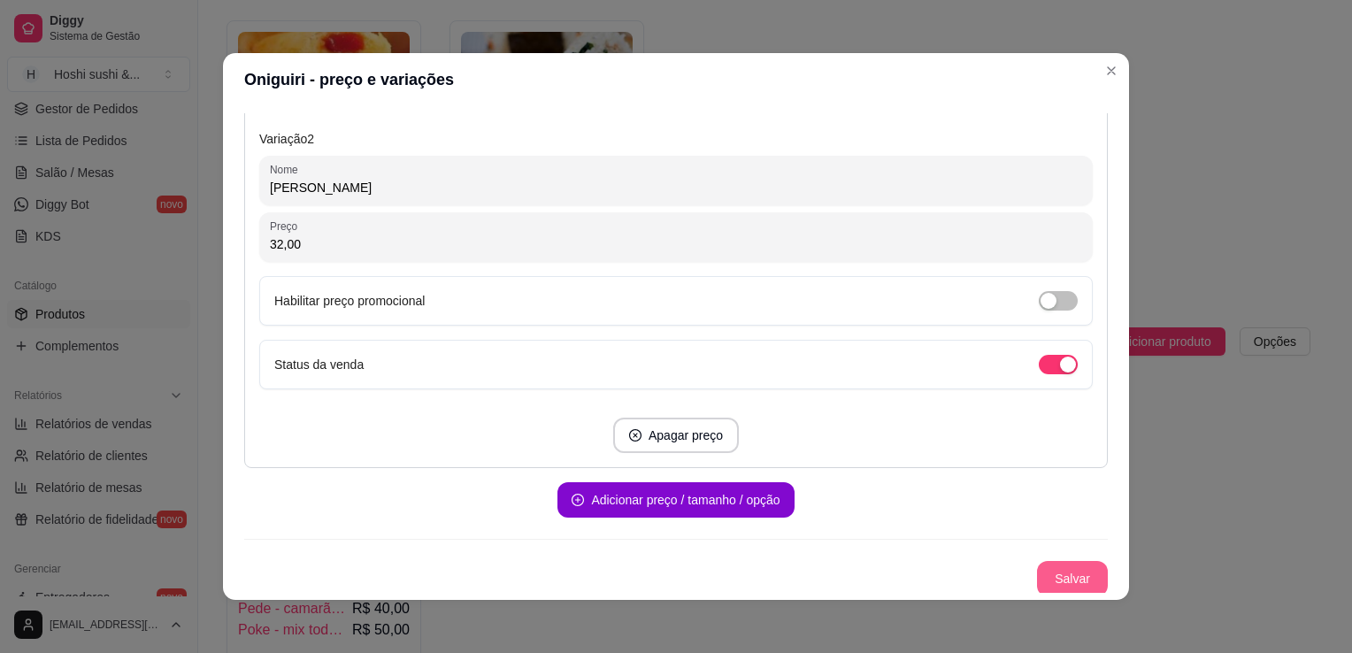
type input "32,00"
click at [1049, 565] on button "Salvar" at bounding box center [1072, 578] width 71 height 35
click at [1042, 580] on button "Salvar" at bounding box center [1072, 578] width 71 height 35
